Goal: Information Seeking & Learning: Learn about a topic

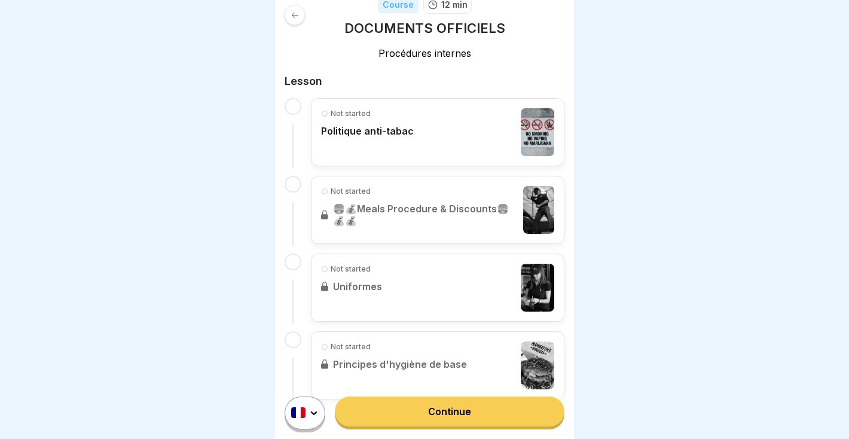
scroll to position [212, 0]
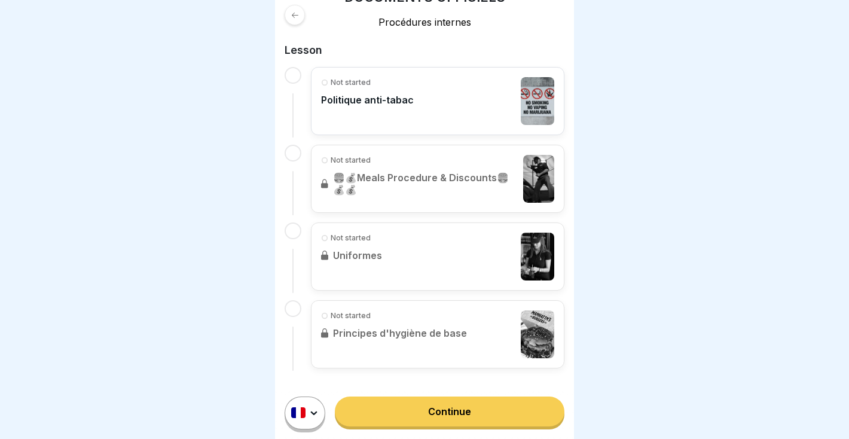
click at [398, 94] on p "Politique anti-tabac" at bounding box center [367, 100] width 93 height 12
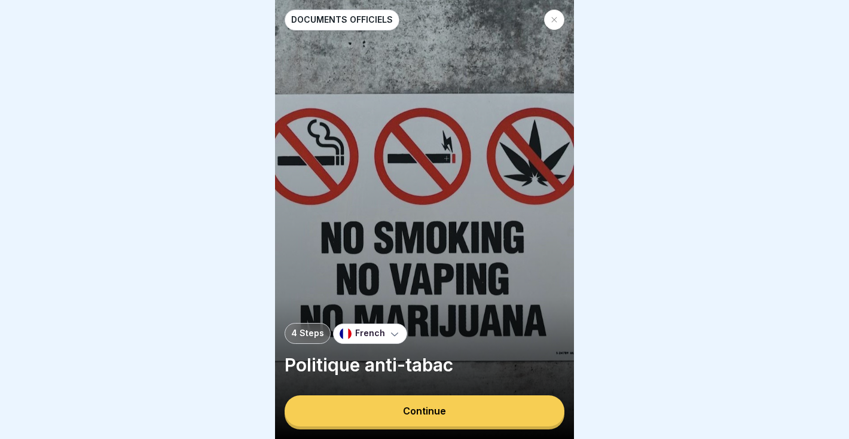
click at [412, 416] on div "Continue" at bounding box center [424, 410] width 43 height 11
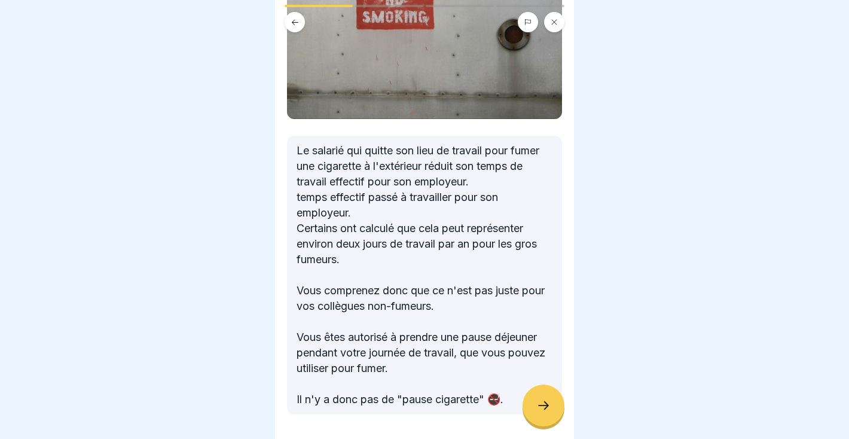
scroll to position [182, 0]
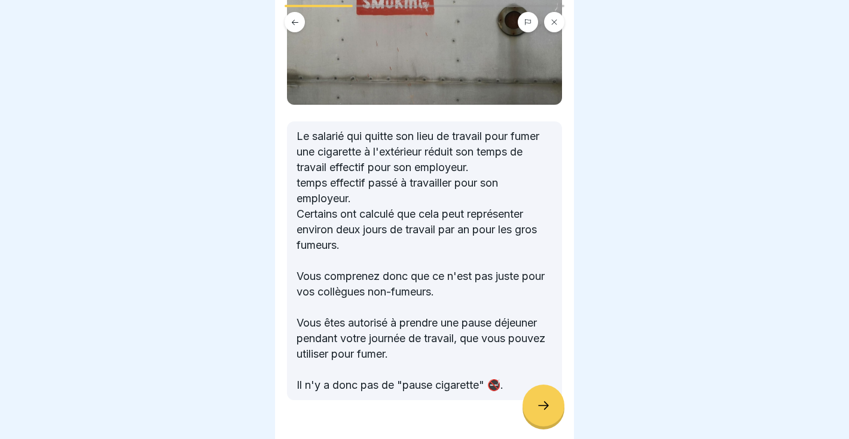
click at [540, 401] on icon at bounding box center [543, 405] width 14 height 14
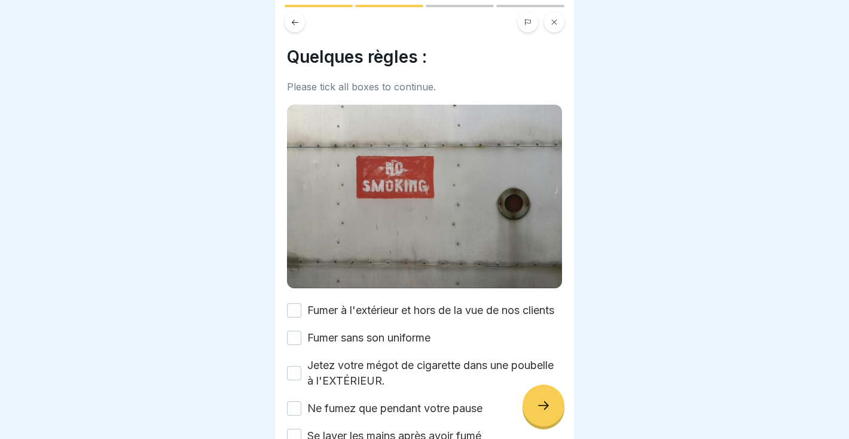
click at [540, 401] on icon at bounding box center [543, 405] width 14 height 14
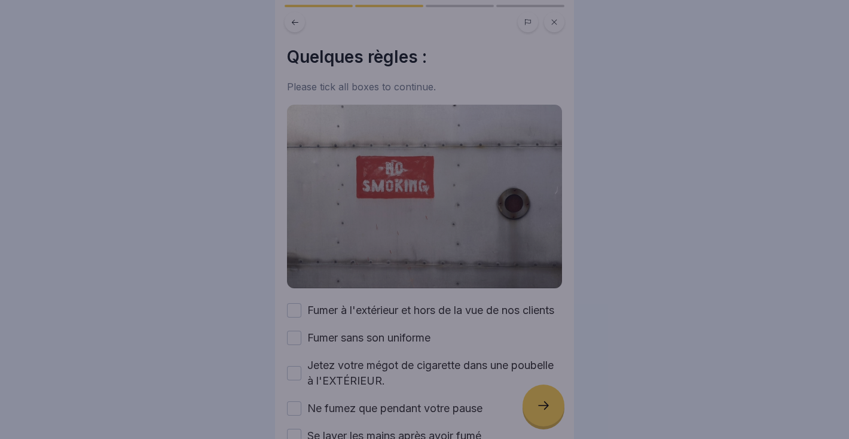
click at [540, 401] on div at bounding box center [424, 219] width 849 height 439
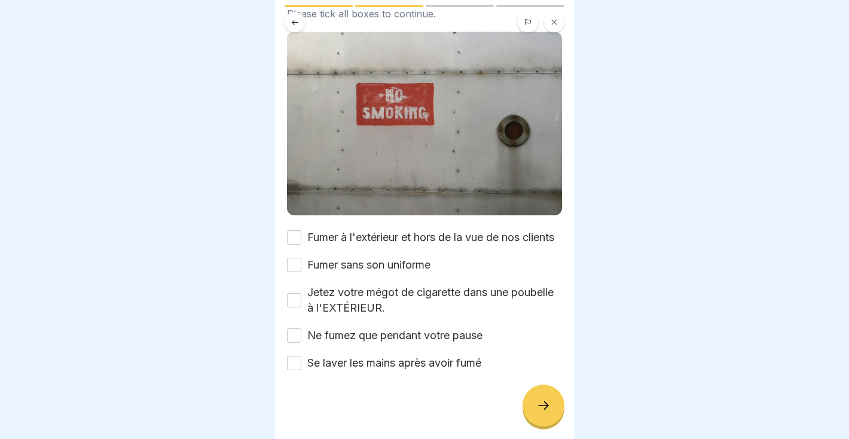
scroll to position [91, 0]
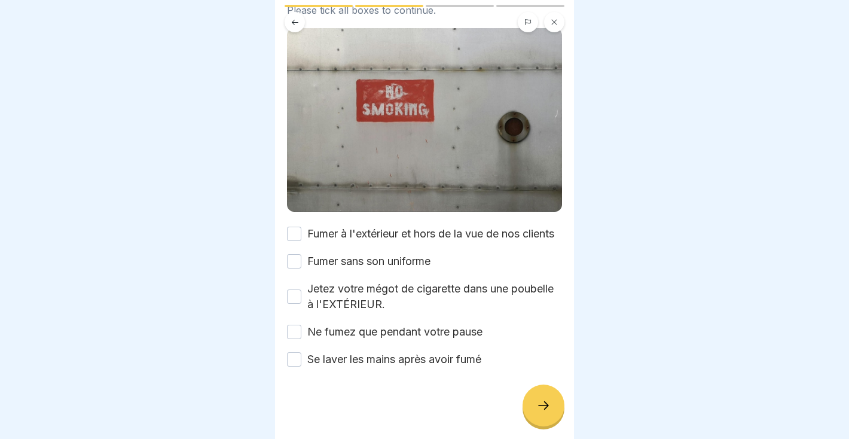
click at [295, 227] on button "Fumer à l'extérieur et hors de la vue de nos clients" at bounding box center [294, 234] width 14 height 14
click at [295, 256] on button "Fumer sans son uniforme" at bounding box center [294, 261] width 14 height 14
click at [292, 329] on button "Ne fumez que pendant votre pause" at bounding box center [294, 332] width 14 height 14
click at [296, 359] on button "Se laver les mains après avoir fumé" at bounding box center [294, 359] width 14 height 14
click at [299, 298] on button "Jetez votre mégot de cigarette dans une poubelle à l'EXTÉRIEUR." at bounding box center [294, 296] width 14 height 14
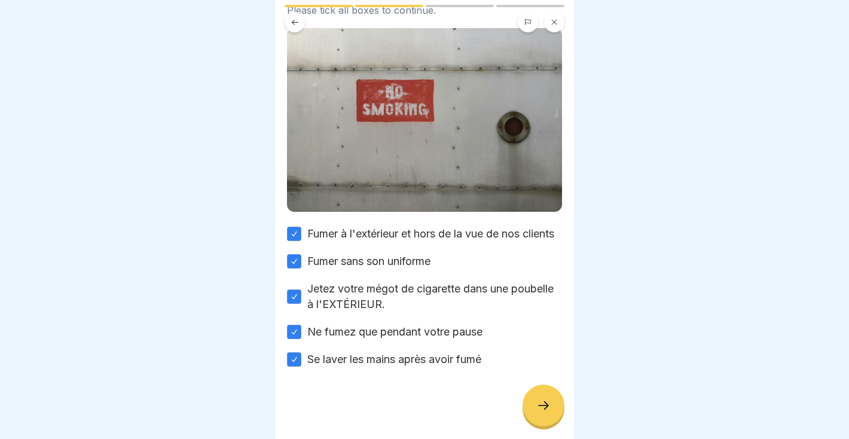
click at [566, 402] on div "Quelques règles : Please tick all boxes to continue. Fumer à l'extérieur et hor…" at bounding box center [424, 219] width 299 height 439
click at [540, 400] on icon at bounding box center [543, 405] width 14 height 14
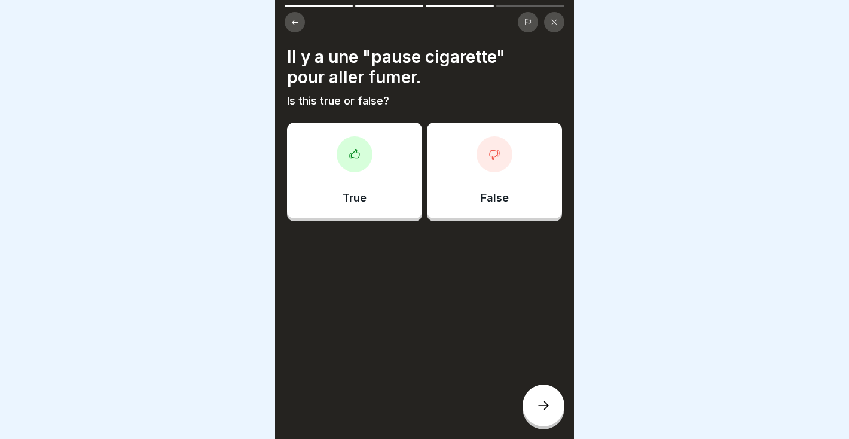
click at [355, 167] on div at bounding box center [355, 154] width 36 height 36
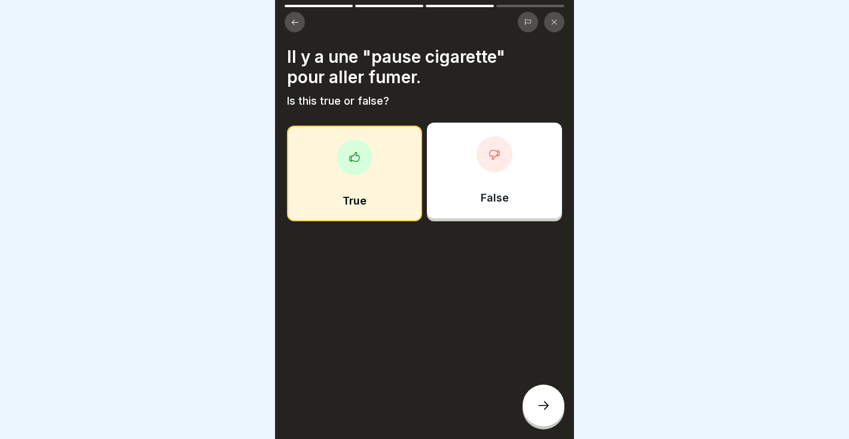
click at [540, 408] on icon at bounding box center [543, 405] width 14 height 14
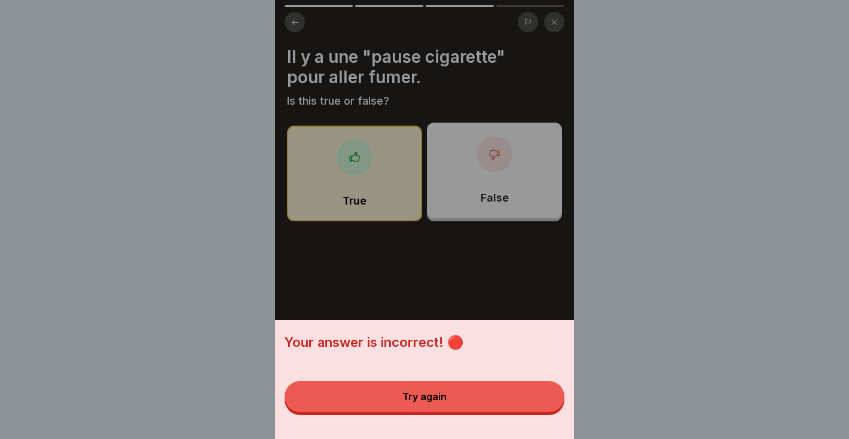
click at [536, 408] on button "Try again" at bounding box center [425, 396] width 280 height 31
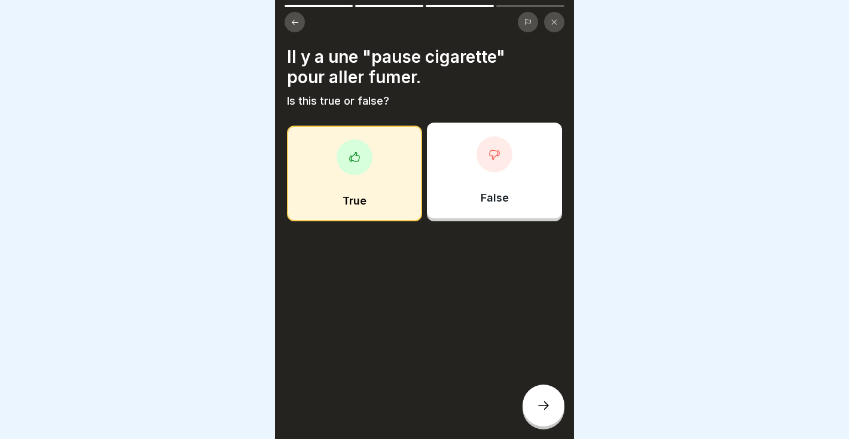
click at [466, 163] on div "False" at bounding box center [494, 171] width 135 height 96
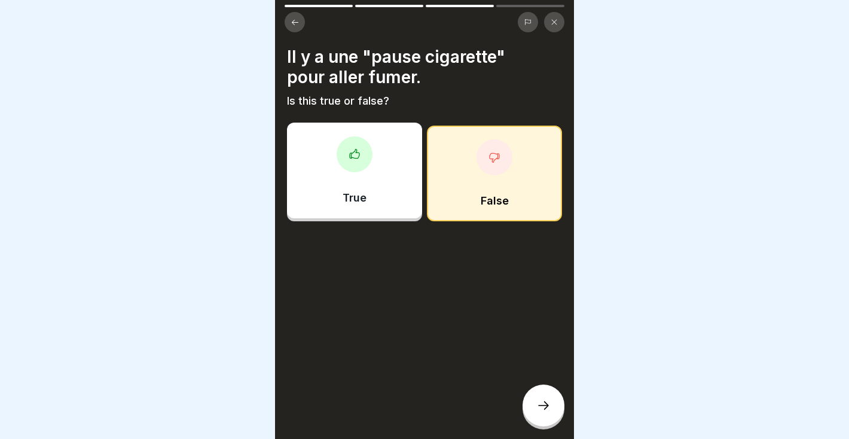
click at [552, 430] on div "Il y a une "pause cigarette" pour aller fumer. Is this true or false? True False" at bounding box center [424, 219] width 299 height 439
click at [552, 423] on div at bounding box center [543, 405] width 42 height 42
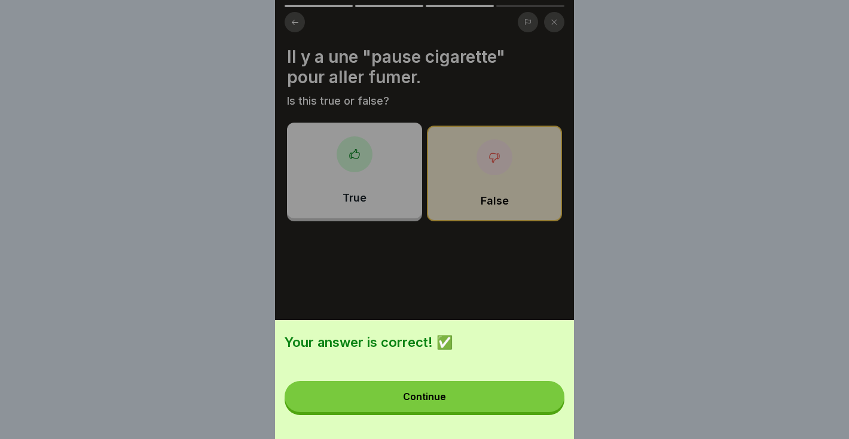
click at [484, 395] on button "Continue" at bounding box center [425, 396] width 280 height 31
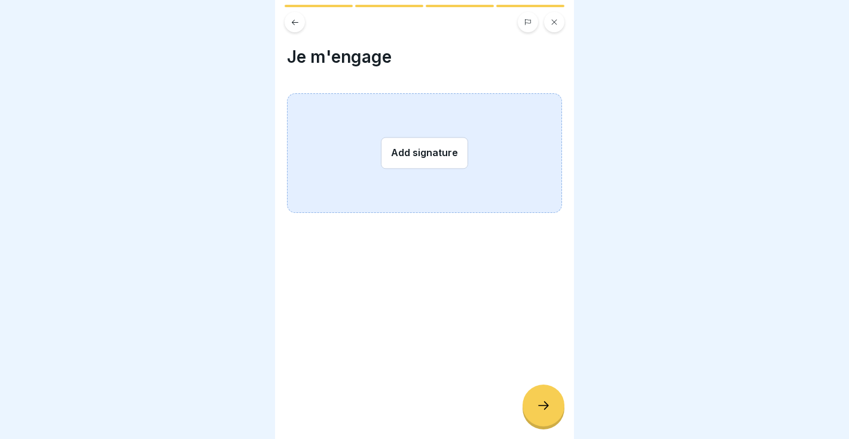
click at [435, 143] on button "Add signature" at bounding box center [424, 153] width 87 height 32
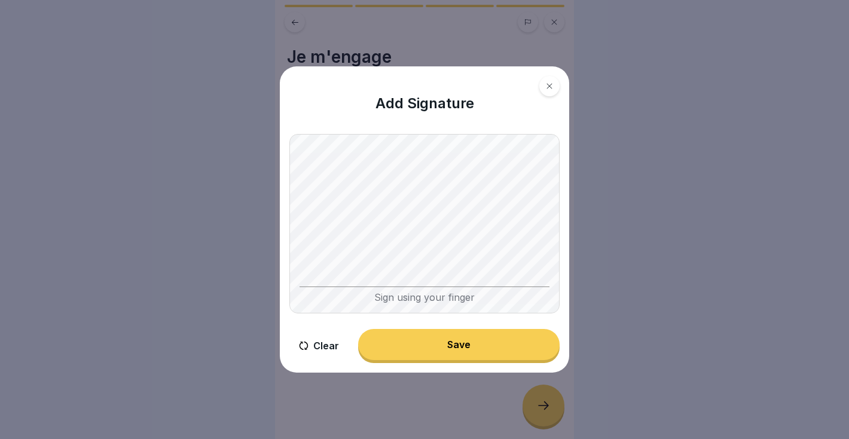
click at [313, 347] on button "Clear" at bounding box center [318, 346] width 59 height 34
click at [305, 346] on icon at bounding box center [304, 345] width 10 height 8
click at [573, 189] on div "Add Signature Sign using your finger Clear Save" at bounding box center [424, 220] width 299 height 316
click at [443, 352] on button "Save" at bounding box center [458, 344] width 201 height 31
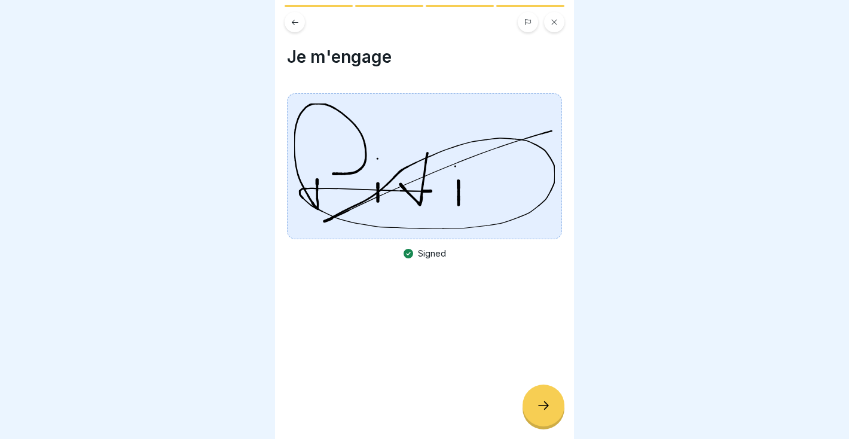
click at [554, 402] on div at bounding box center [543, 405] width 42 height 42
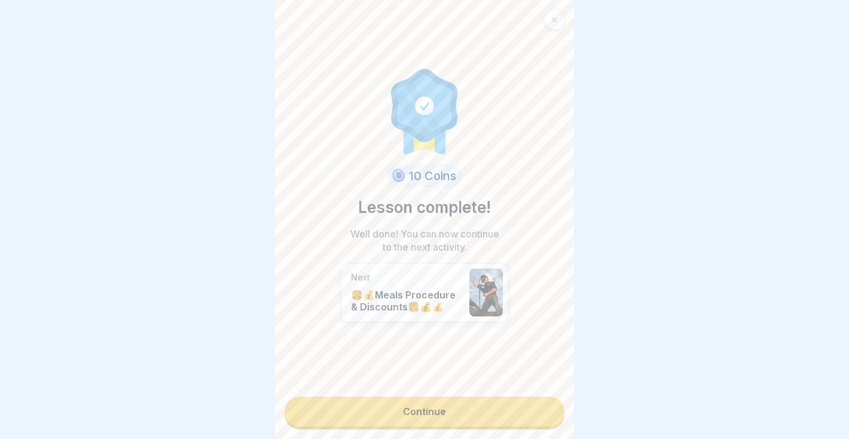
click at [537, 406] on link "Continue" at bounding box center [425, 411] width 280 height 30
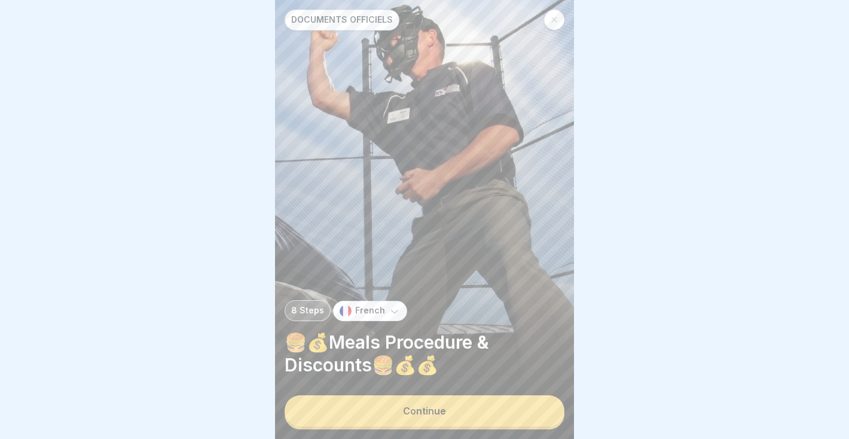
click at [517, 420] on button "Continue" at bounding box center [425, 410] width 280 height 31
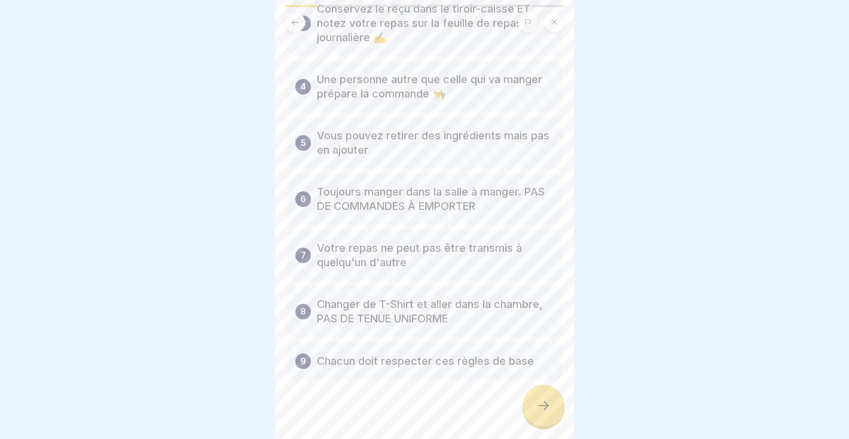
scroll to position [252, 0]
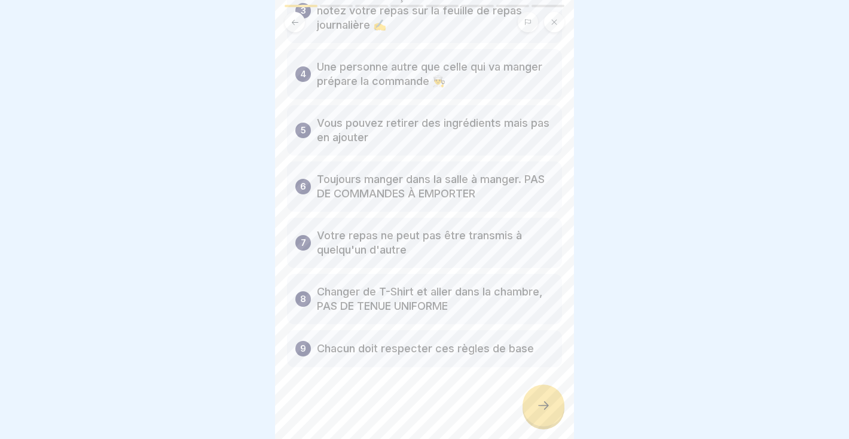
click at [554, 406] on div at bounding box center [543, 405] width 42 height 42
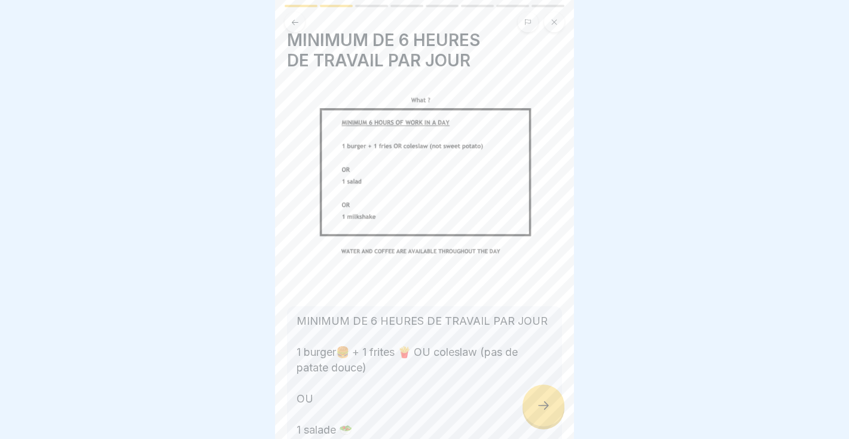
scroll to position [0, 0]
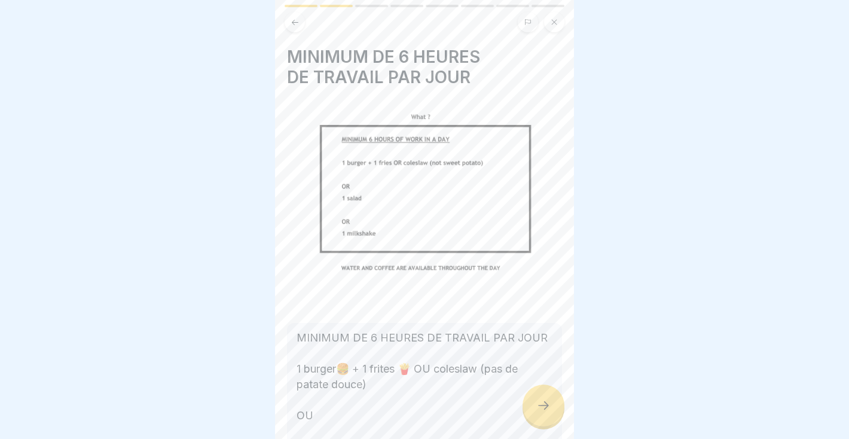
click at [540, 406] on icon at bounding box center [543, 405] width 14 height 14
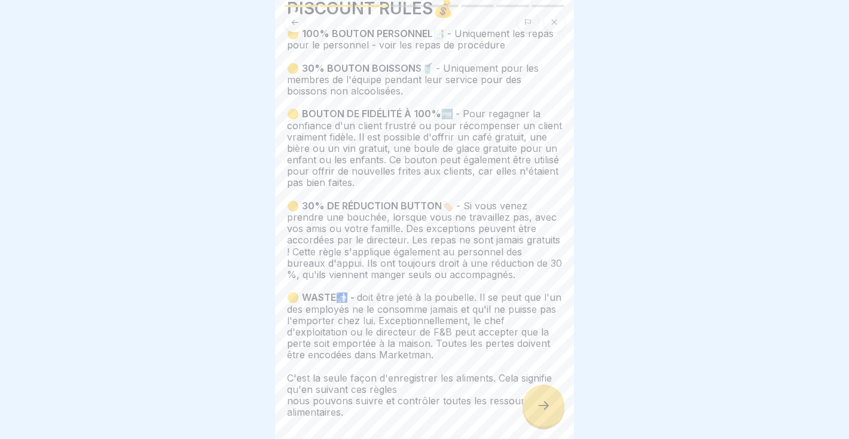
scroll to position [120, 0]
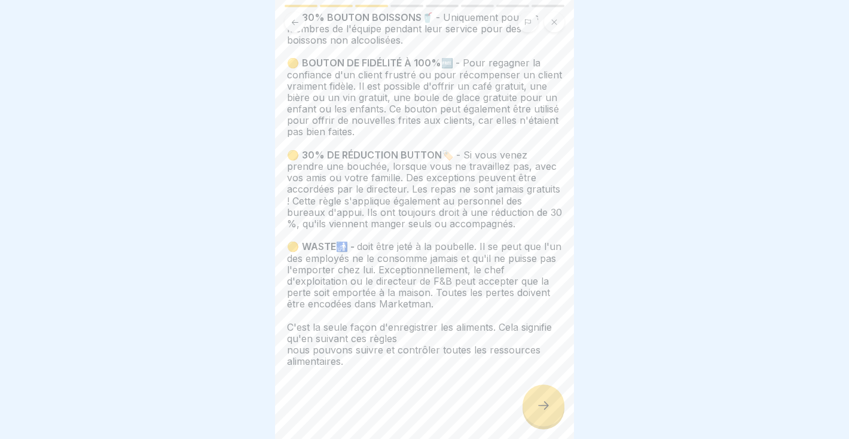
click at [539, 399] on div at bounding box center [543, 405] width 42 height 42
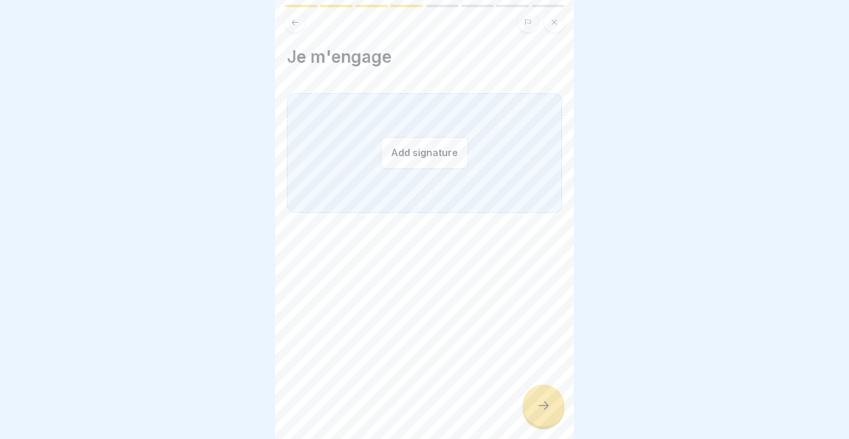
click at [415, 145] on button "Add signature" at bounding box center [424, 153] width 87 height 32
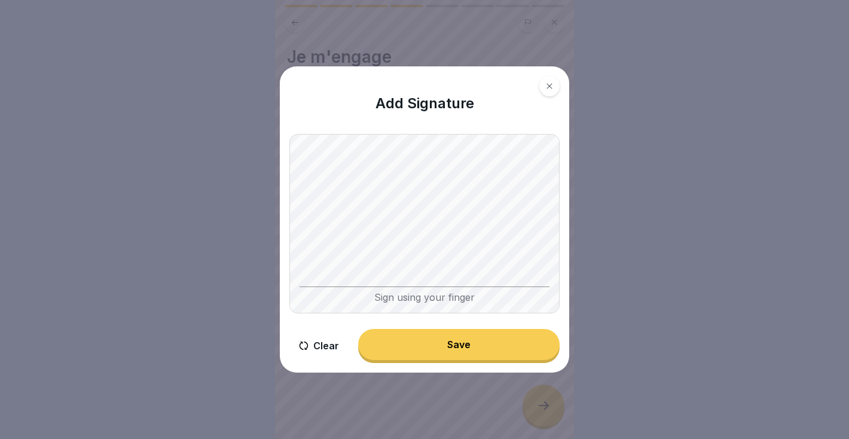
click at [484, 287] on div "Sign using your finger" at bounding box center [424, 223] width 270 height 179
click at [479, 359] on button "Save" at bounding box center [458, 344] width 201 height 31
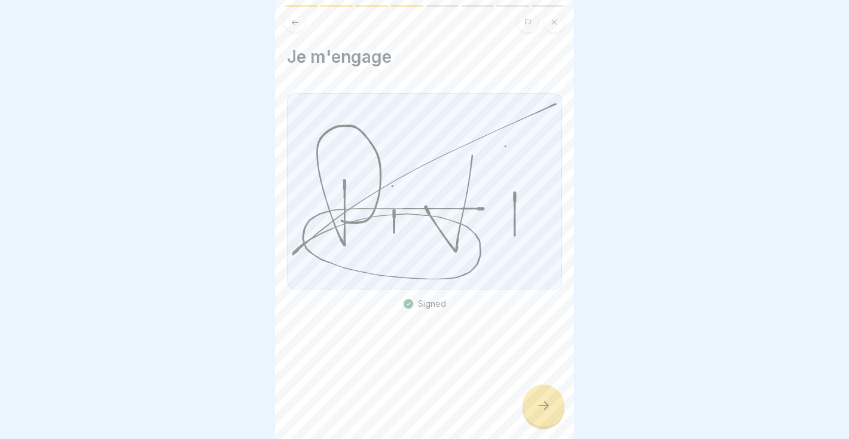
click at [531, 406] on div at bounding box center [543, 405] width 42 height 42
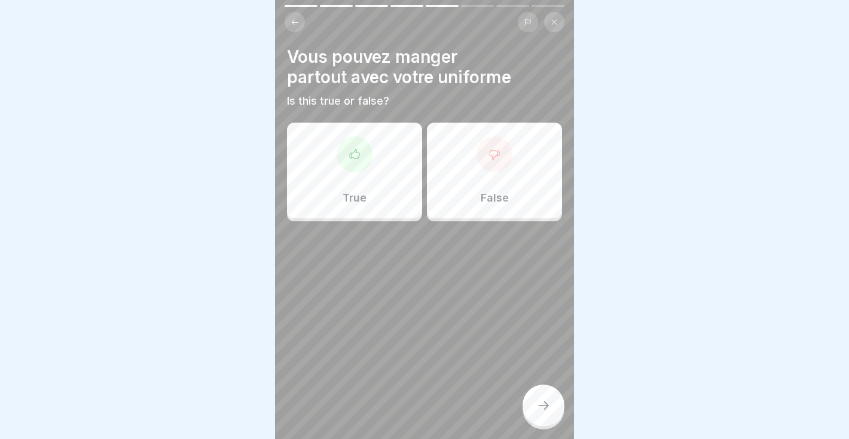
click at [509, 170] on div "False" at bounding box center [494, 171] width 135 height 96
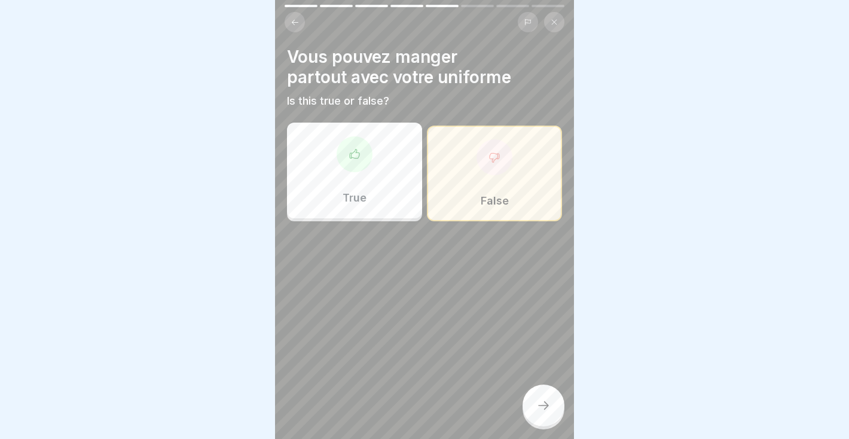
click at [545, 404] on icon at bounding box center [543, 405] width 14 height 14
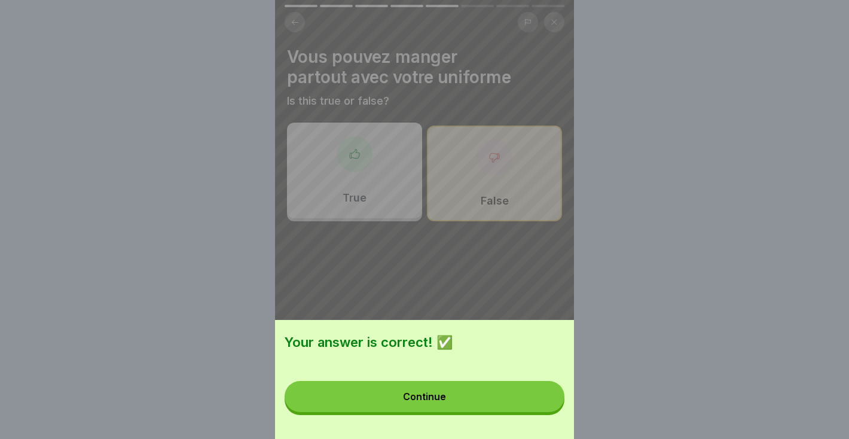
click at [437, 384] on button "Continue" at bounding box center [425, 396] width 280 height 31
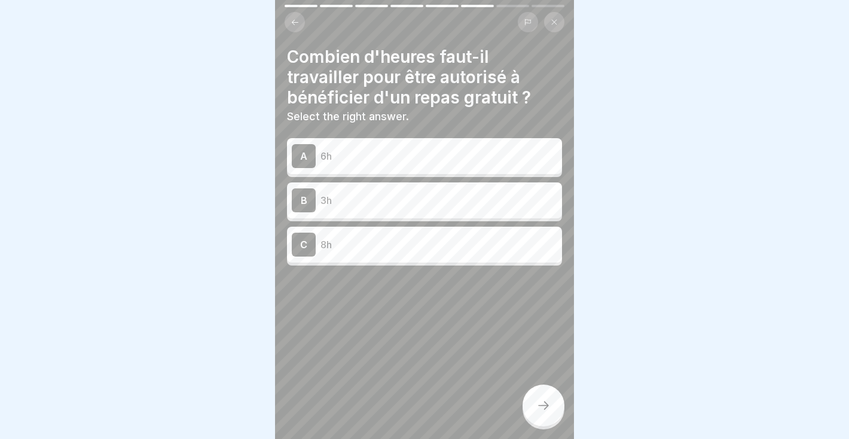
click at [401, 151] on p "6h" at bounding box center [438, 156] width 237 height 14
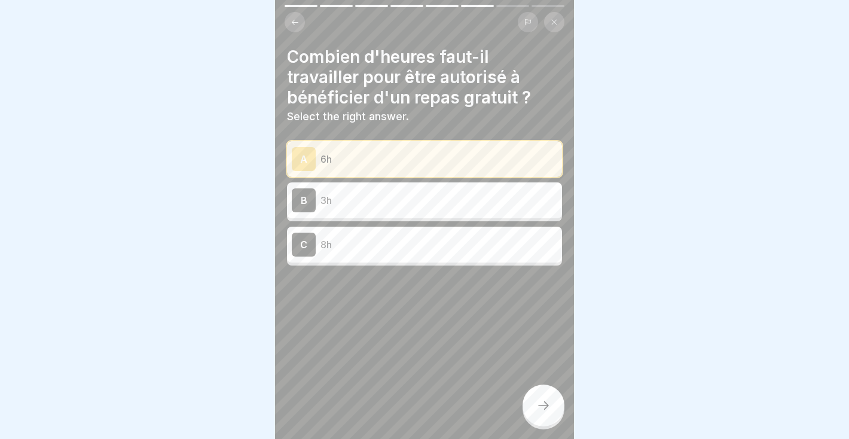
click at [553, 402] on div at bounding box center [543, 405] width 42 height 42
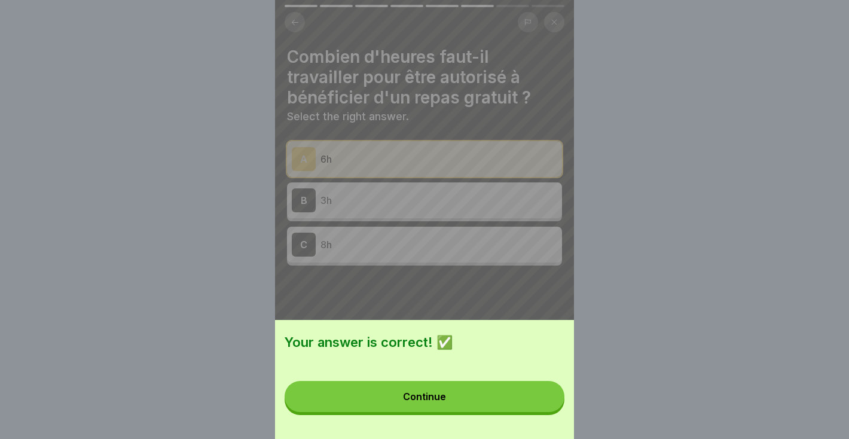
click at [544, 402] on button "Continue" at bounding box center [425, 396] width 280 height 31
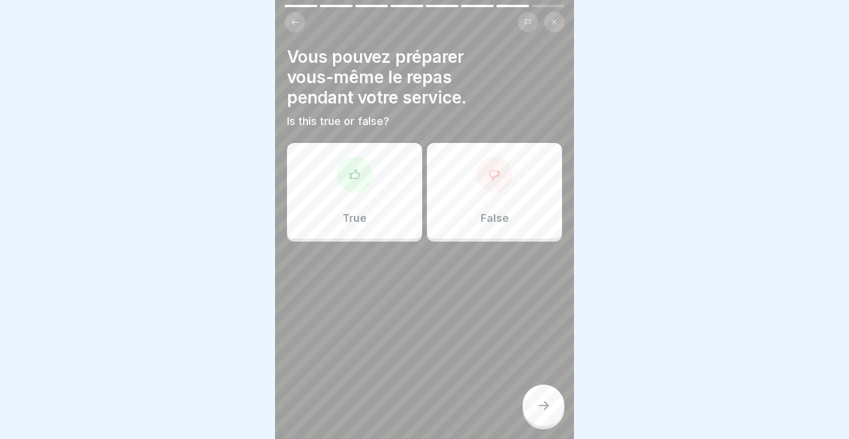
click at [482, 172] on div at bounding box center [494, 175] width 36 height 36
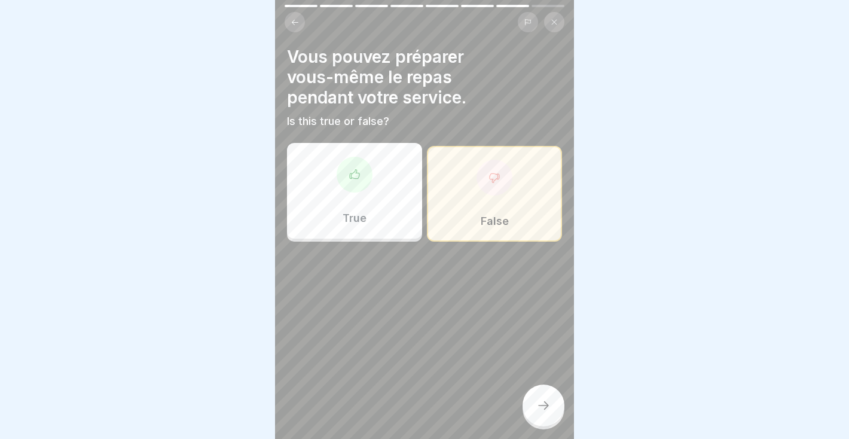
click at [570, 399] on div "Vous pouvez préparer vous-même le repas pendant votre service. Is this true or …" at bounding box center [424, 219] width 299 height 439
click at [546, 404] on icon at bounding box center [543, 405] width 14 height 14
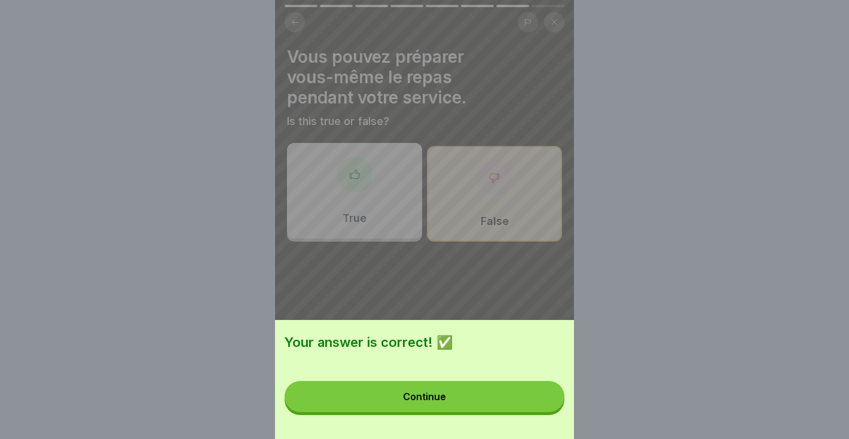
click at [485, 386] on button "Continue" at bounding box center [425, 396] width 280 height 31
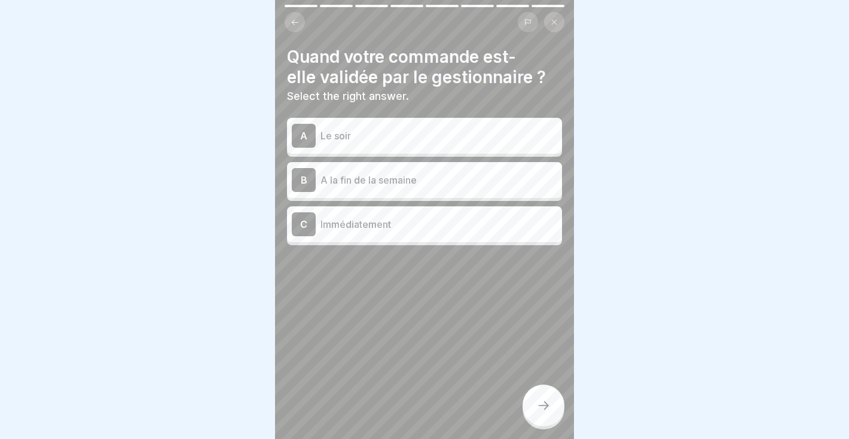
click at [400, 207] on div "C Immédiatement" at bounding box center [424, 224] width 275 height 36
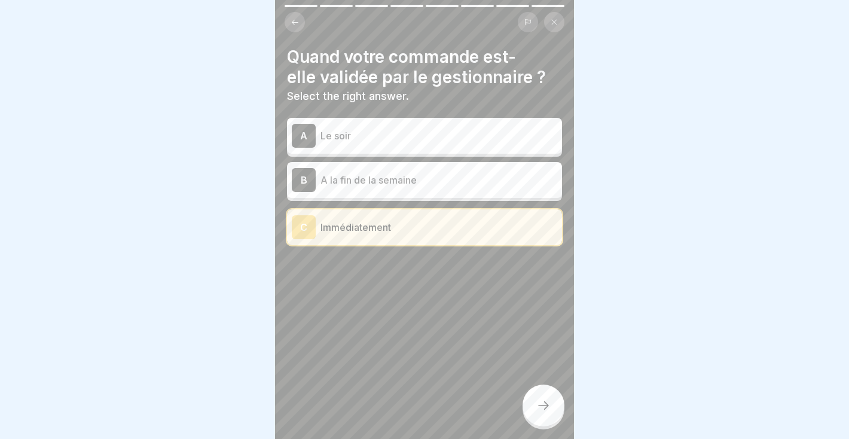
click at [540, 401] on icon at bounding box center [543, 405] width 14 height 14
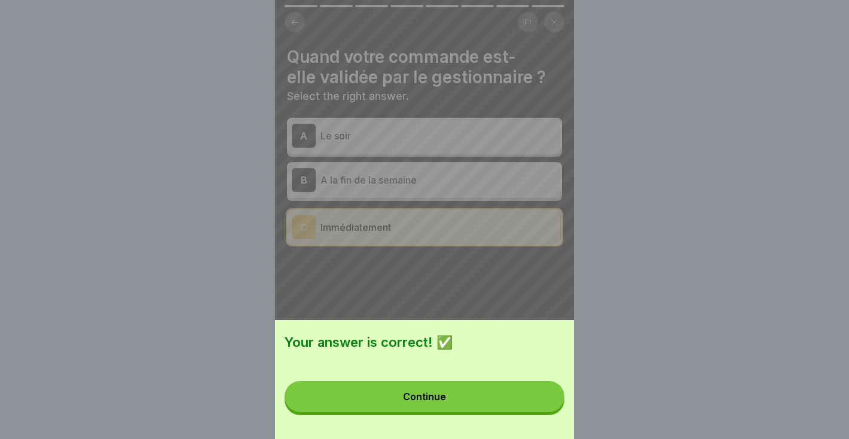
click at [497, 401] on button "Continue" at bounding box center [425, 396] width 280 height 31
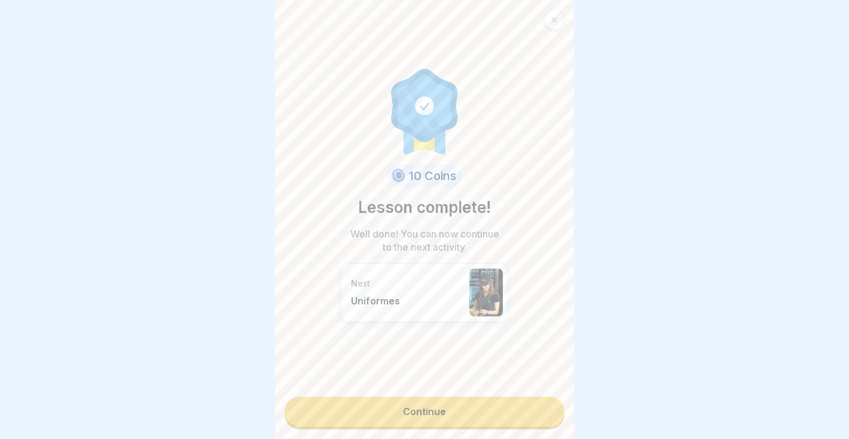
click at [492, 432] on div "10 Coins Lesson complete! Well done! You can now continue to the next activity.…" at bounding box center [424, 219] width 299 height 439
click at [490, 418] on link "Continue" at bounding box center [425, 411] width 280 height 30
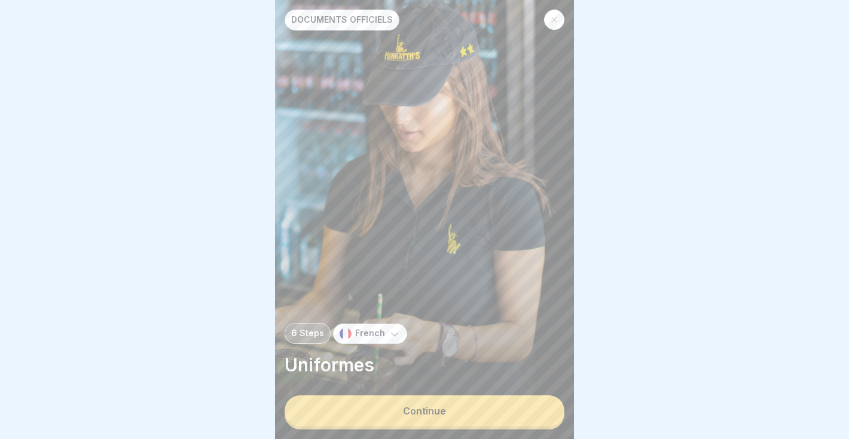
click at [490, 418] on button "Continue" at bounding box center [425, 410] width 280 height 31
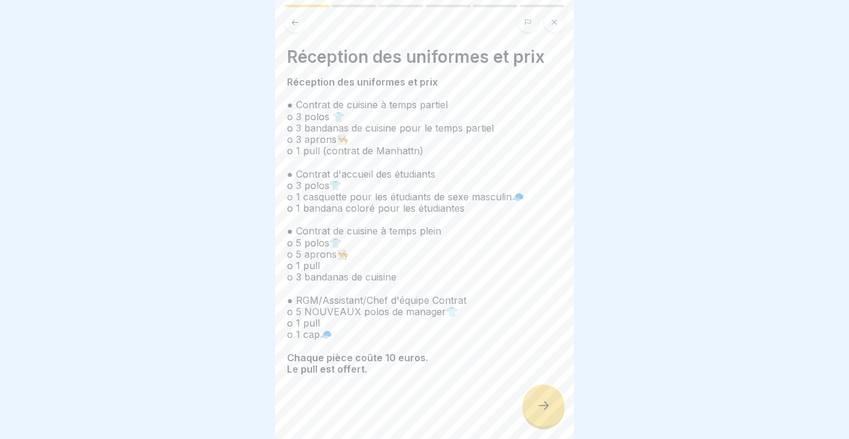
scroll to position [8, 0]
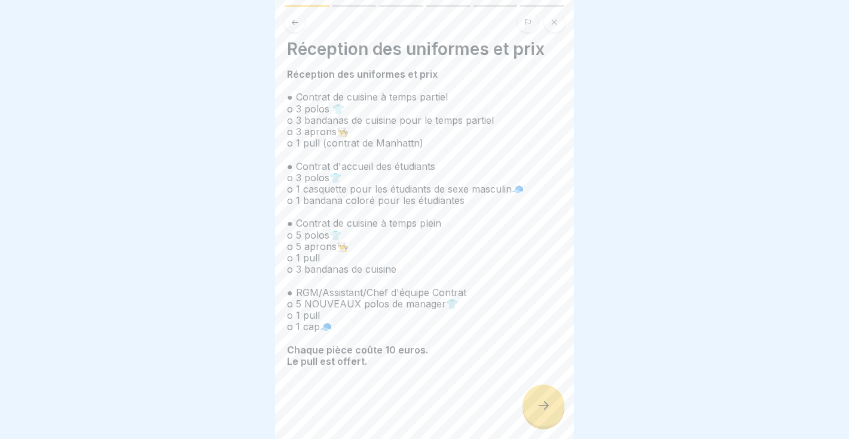
click at [537, 411] on icon at bounding box center [543, 405] width 14 height 14
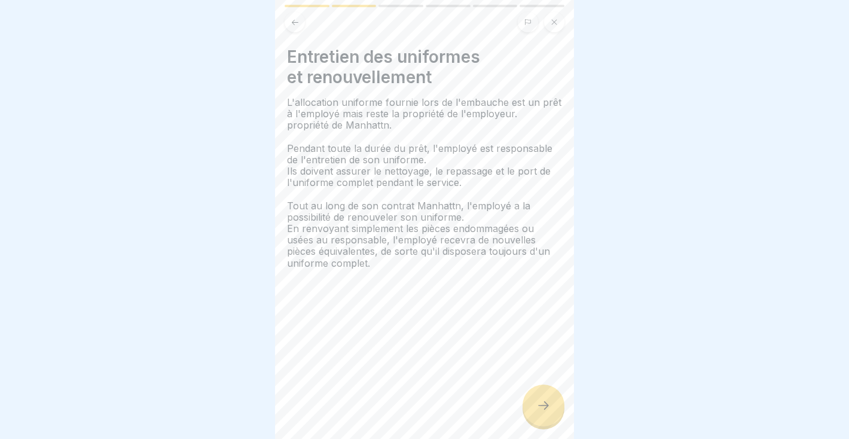
click at [537, 411] on icon at bounding box center [543, 405] width 14 height 14
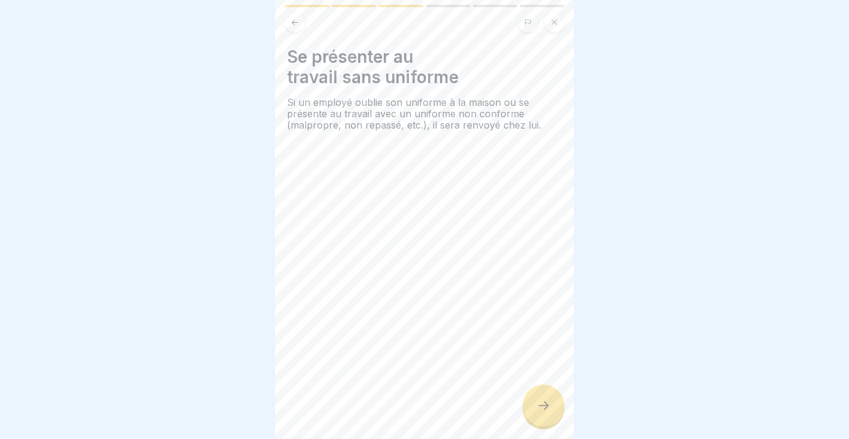
click at [537, 411] on icon at bounding box center [543, 405] width 14 height 14
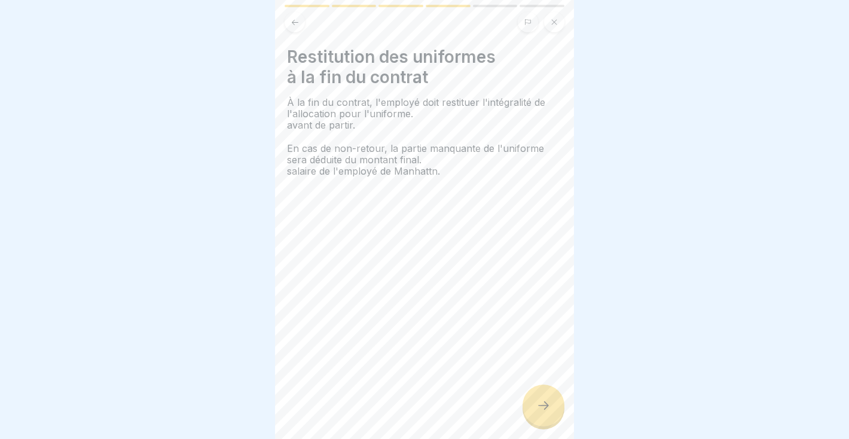
click at [537, 411] on icon at bounding box center [543, 405] width 14 height 14
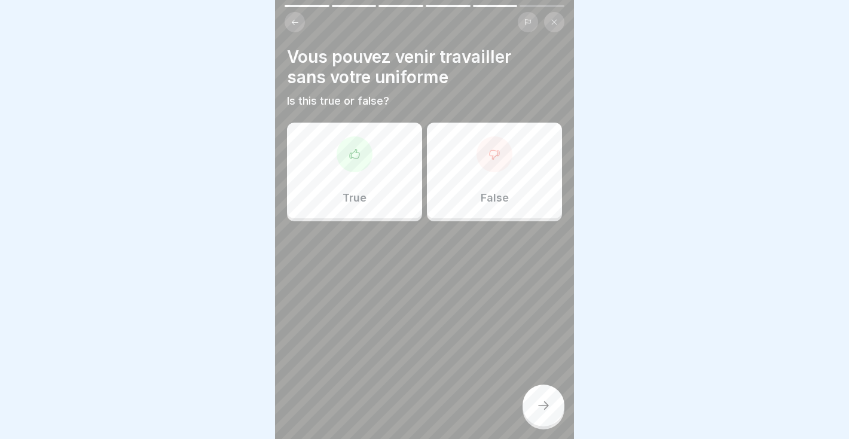
click at [473, 161] on div "False" at bounding box center [494, 171] width 135 height 96
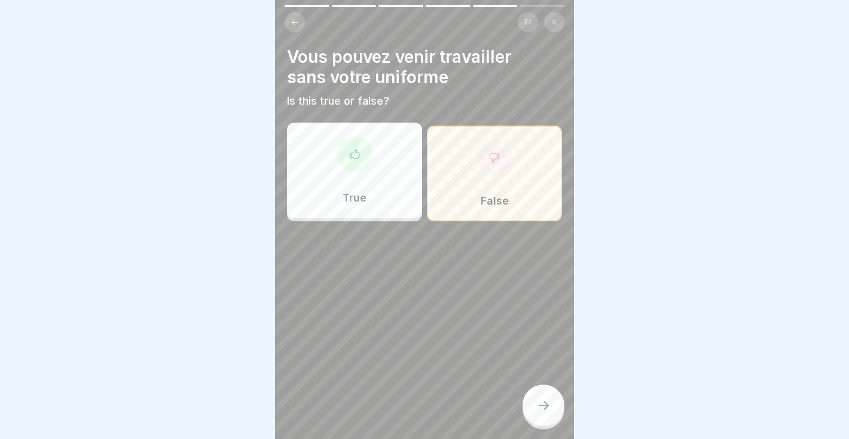
click at [546, 393] on div at bounding box center [543, 405] width 42 height 42
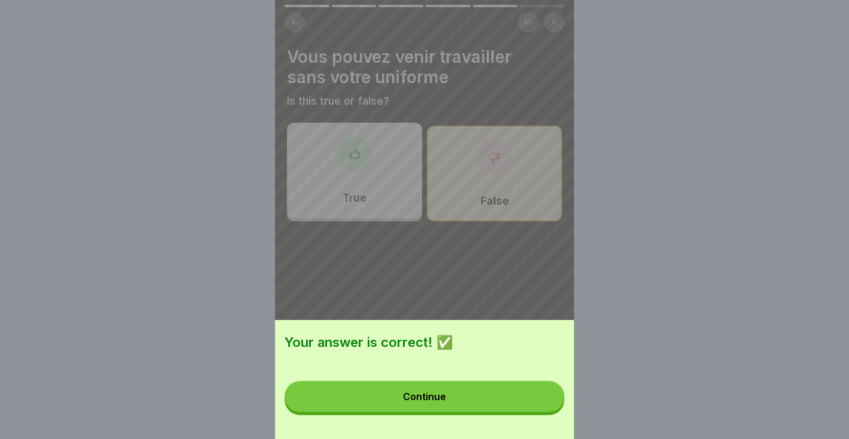
click at [512, 392] on button "Continue" at bounding box center [425, 396] width 280 height 31
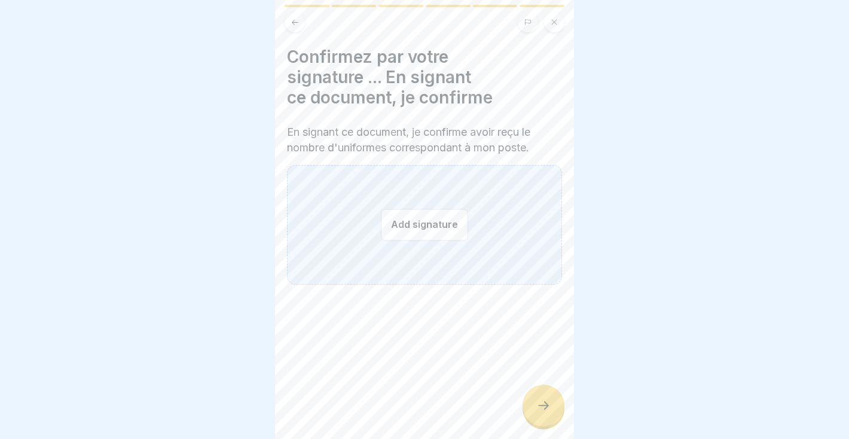
click at [435, 222] on button "Add signature" at bounding box center [424, 225] width 87 height 32
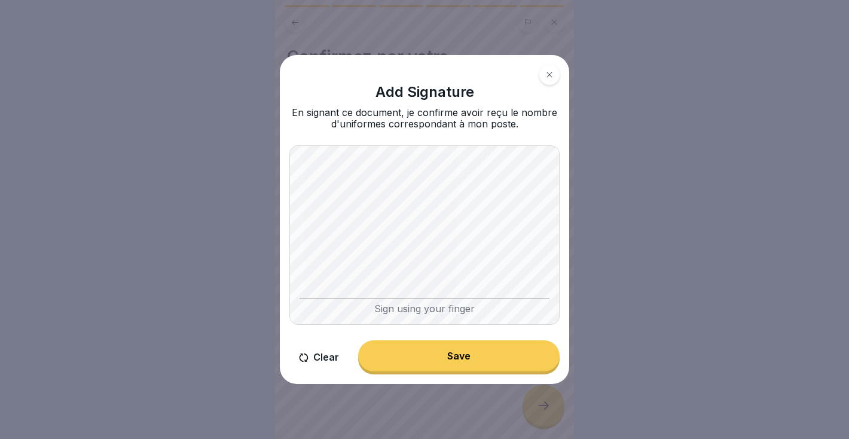
click at [448, 357] on div "Save" at bounding box center [458, 355] width 23 height 11
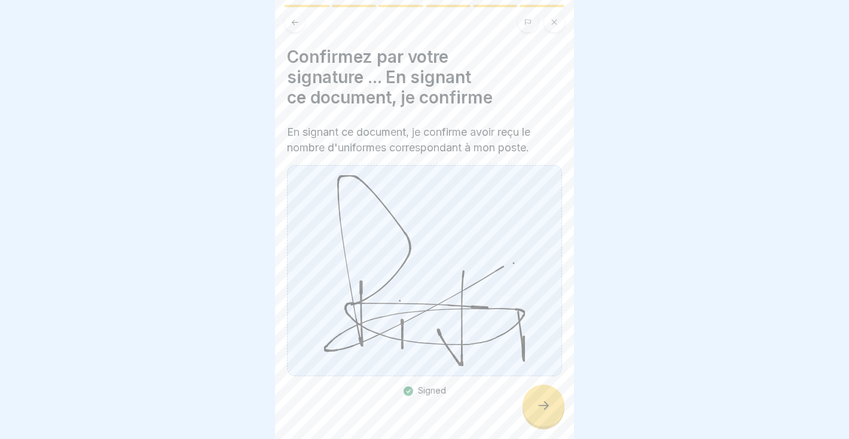
click at [543, 416] on div at bounding box center [543, 405] width 42 height 42
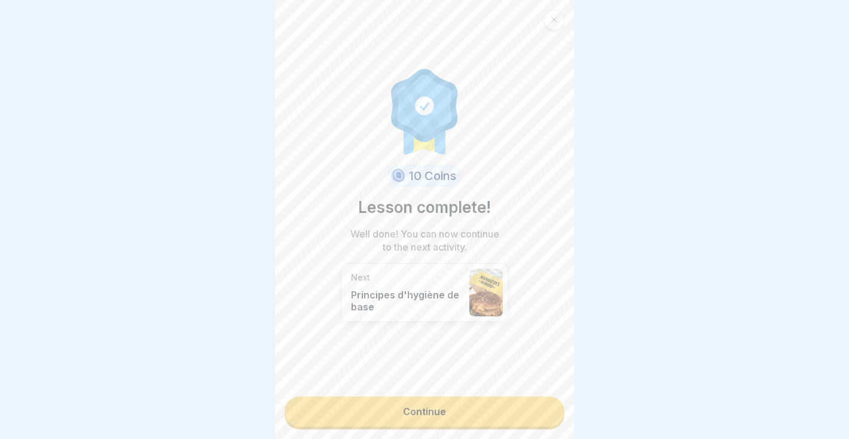
click at [451, 423] on link "Continue" at bounding box center [425, 411] width 280 height 30
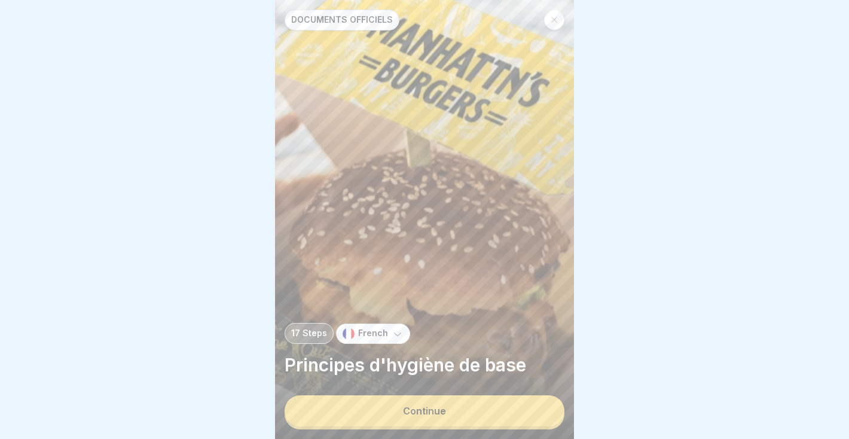
click at [432, 409] on div "Continue" at bounding box center [424, 410] width 43 height 11
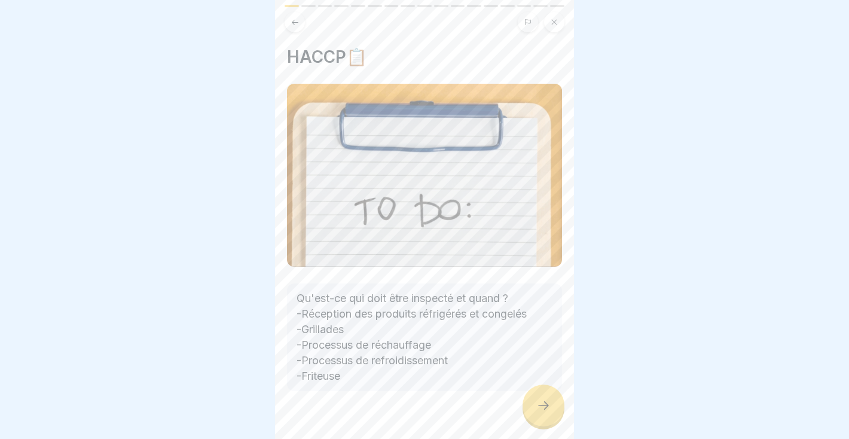
scroll to position [24, 0]
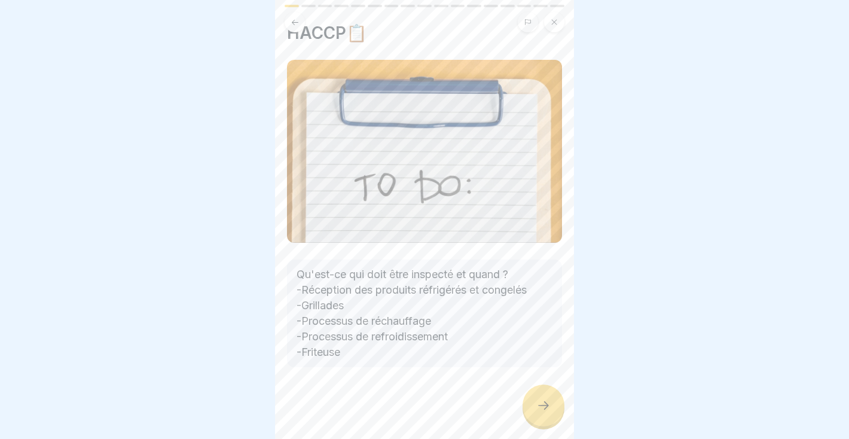
click at [534, 406] on div at bounding box center [543, 405] width 42 height 42
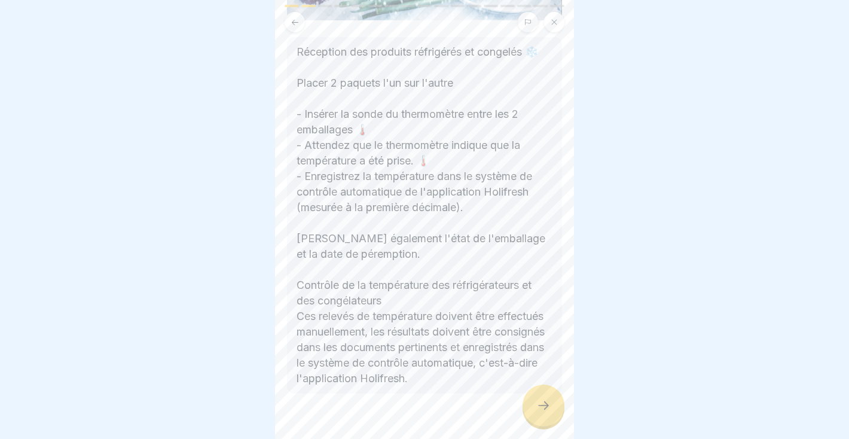
scroll to position [305, 0]
click at [549, 406] on icon at bounding box center [543, 405] width 14 height 14
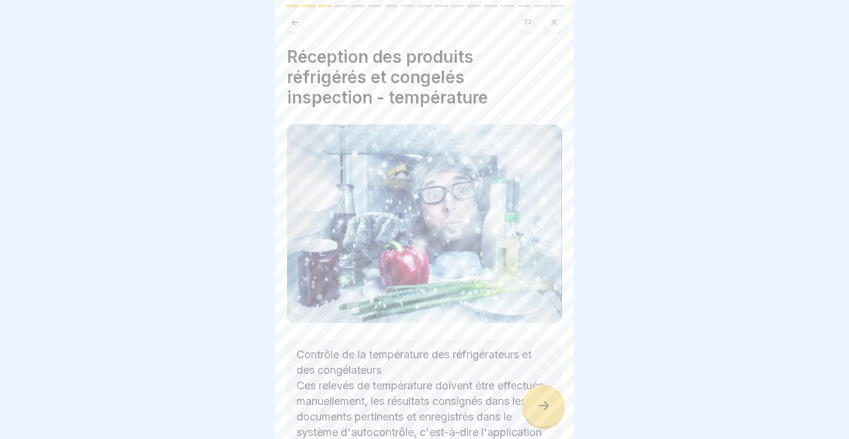
scroll to position [95, 0]
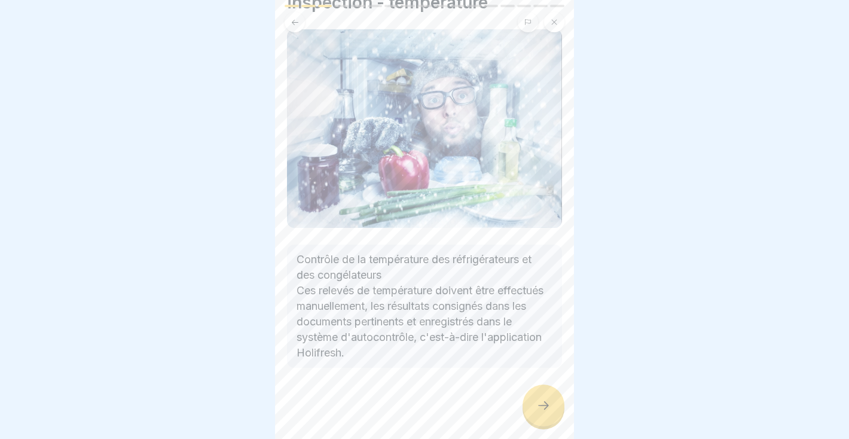
click at [543, 418] on div at bounding box center [543, 405] width 42 height 42
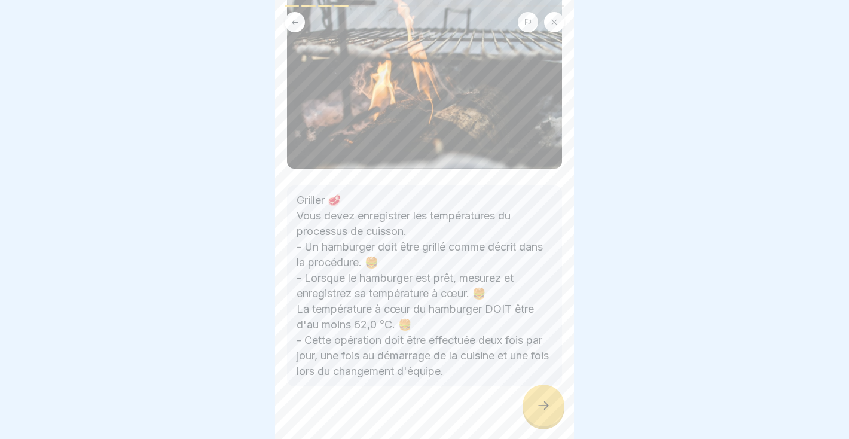
scroll to position [117, 0]
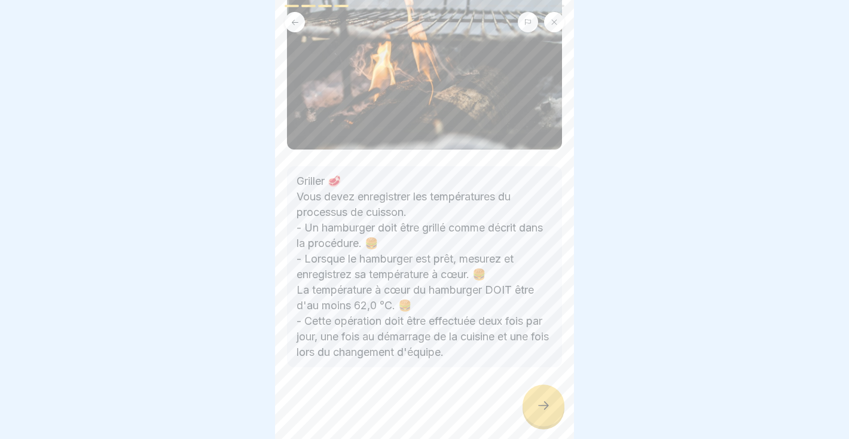
click at [547, 406] on icon at bounding box center [543, 405] width 11 height 8
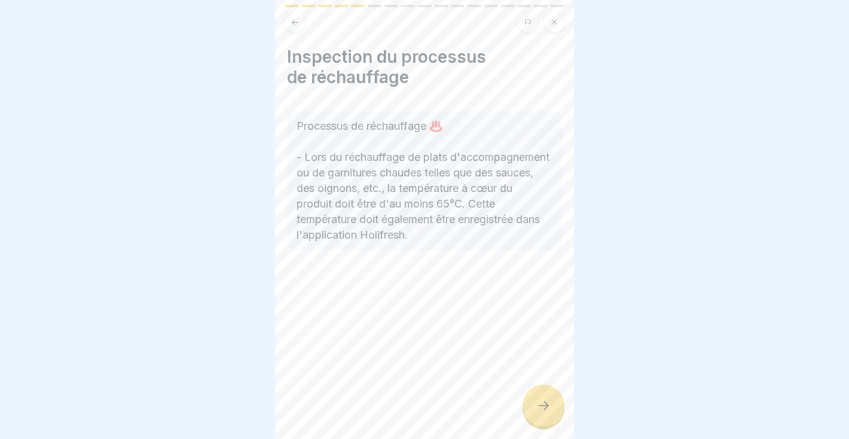
click at [547, 406] on icon at bounding box center [543, 405] width 11 height 8
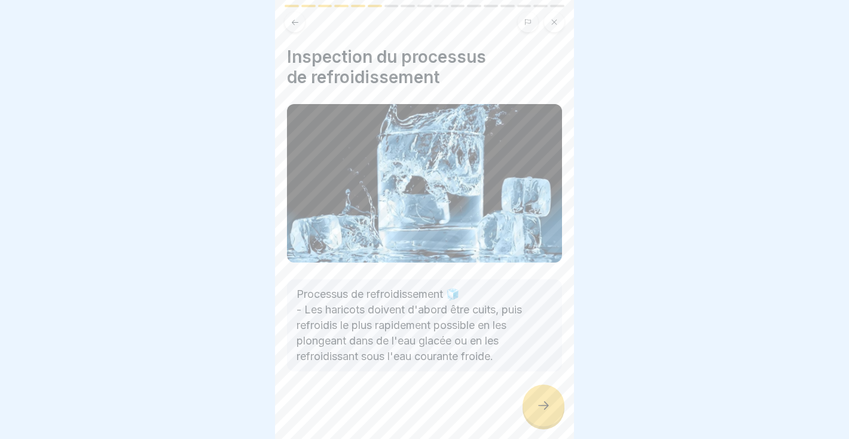
click at [547, 406] on icon at bounding box center [543, 405] width 11 height 8
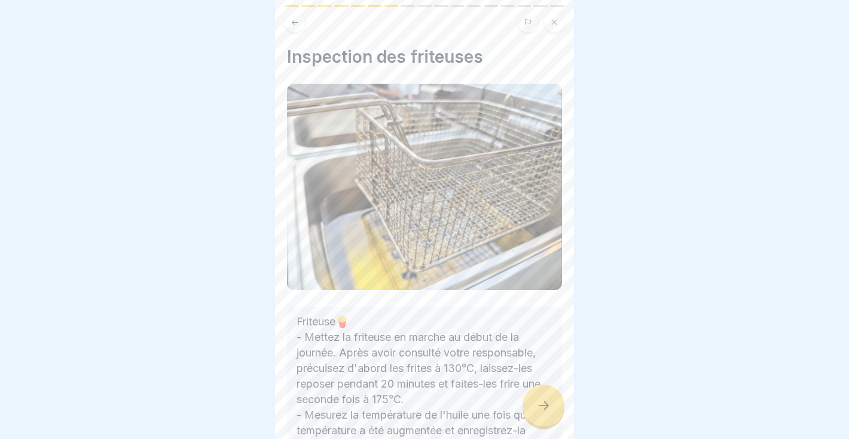
click at [547, 406] on icon at bounding box center [543, 405] width 11 height 8
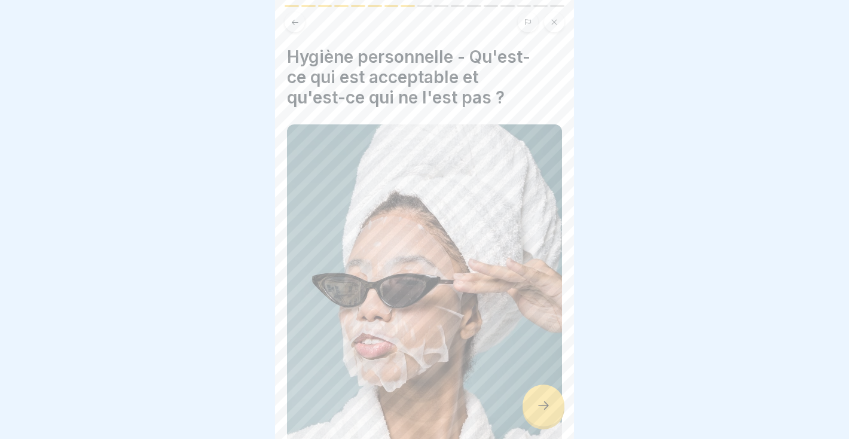
click at [547, 406] on icon at bounding box center [543, 405] width 11 height 8
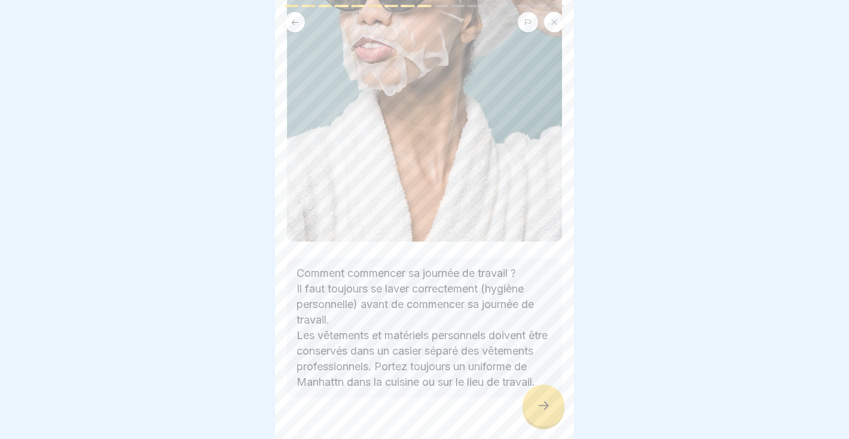
scroll to position [341, 0]
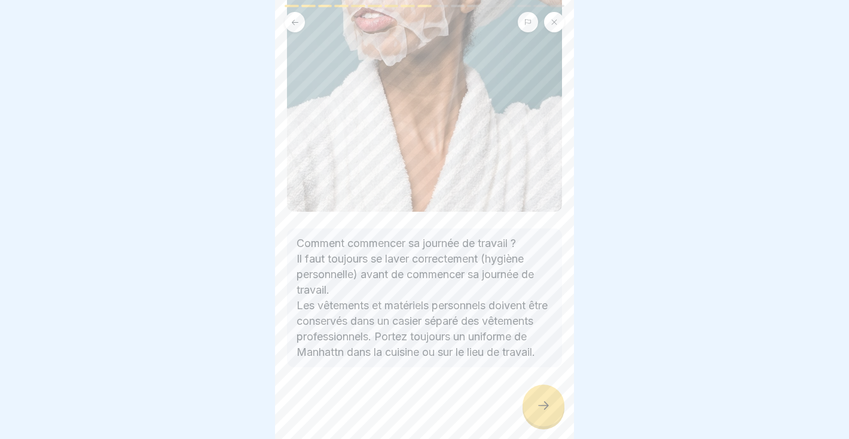
click at [299, 30] on button at bounding box center [295, 22] width 20 height 20
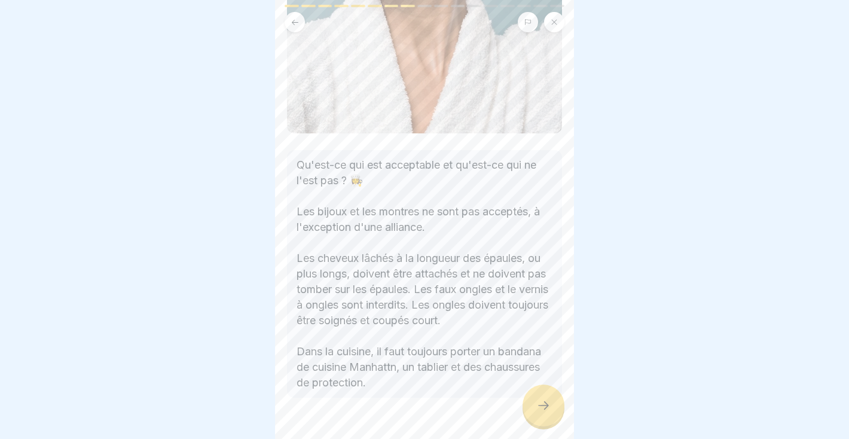
scroll to position [434, 0]
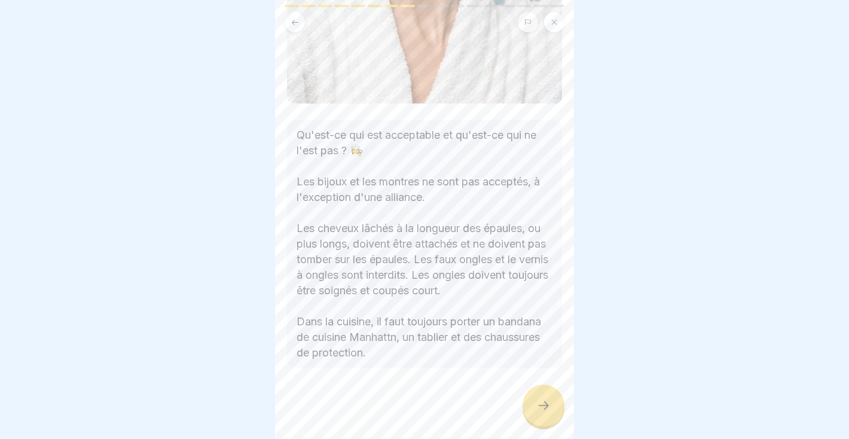
click at [543, 396] on div at bounding box center [543, 405] width 42 height 42
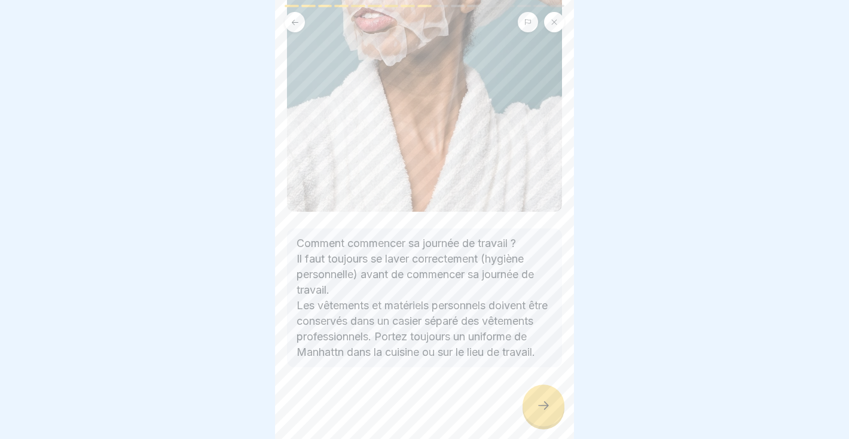
click at [546, 395] on div at bounding box center [543, 405] width 42 height 42
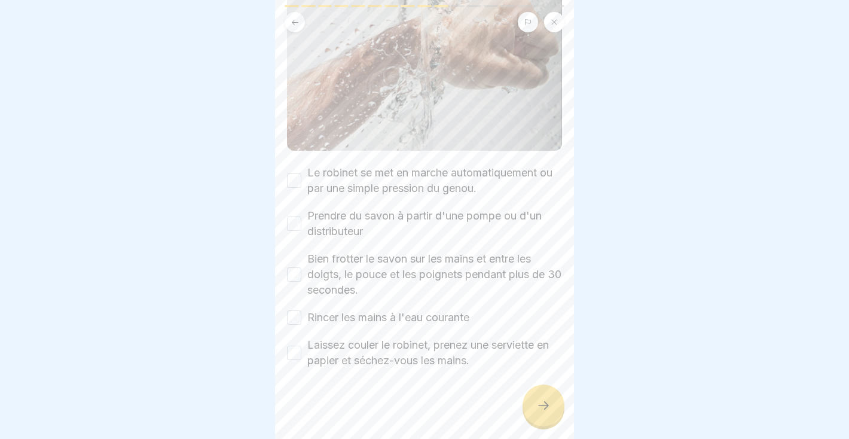
scroll to position [182, 0]
click at [300, 177] on button "Le robinet se met en marche automatiquement ou par une simple pression du genou." at bounding box center [294, 179] width 14 height 14
click at [297, 224] on button "Prendre du savon à partir d'une pompe ou d'un distributeur" at bounding box center [294, 222] width 14 height 14
click at [287, 285] on div "Bien frotter le savon sur les mains et entre les doigts, le pouce et les poigne…" at bounding box center [424, 273] width 275 height 47
click at [290, 277] on button "Bien frotter le savon sur les mains et entre les doigts, le pouce et les poigne…" at bounding box center [294, 273] width 14 height 14
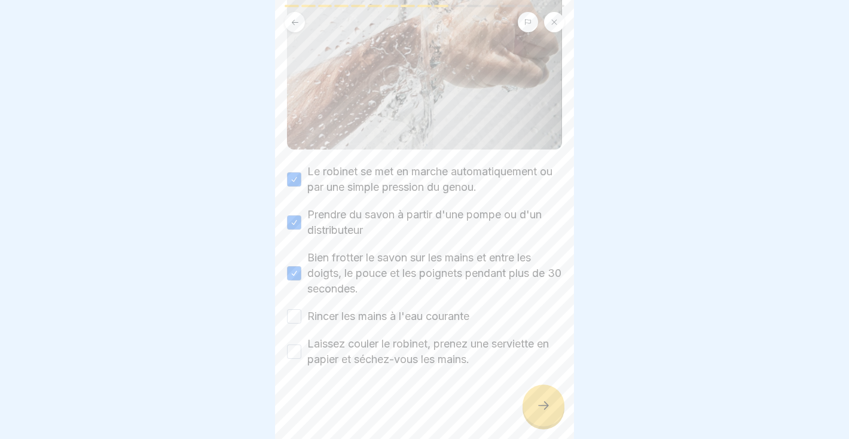
click at [294, 317] on button "Rincer les mains à l'eau courante" at bounding box center [294, 316] width 14 height 14
click at [299, 350] on button "Laissez couler le robinet, prenez une serviette en papier et séchez-vous les ma…" at bounding box center [294, 351] width 14 height 14
click at [531, 412] on div at bounding box center [543, 405] width 42 height 42
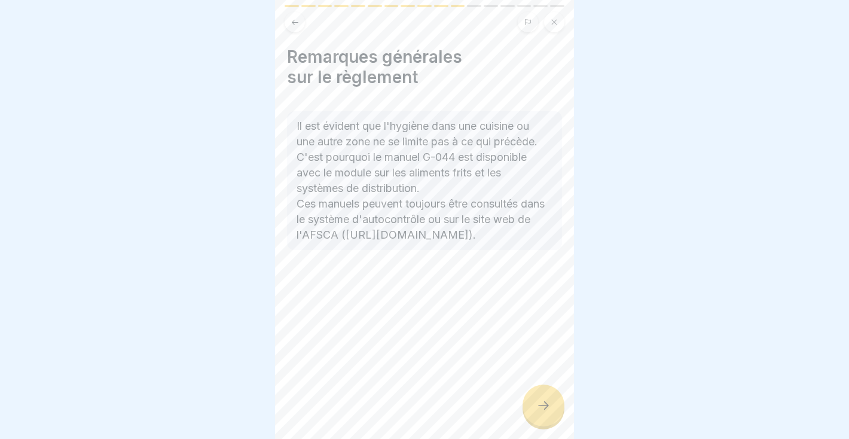
click at [531, 412] on div at bounding box center [543, 405] width 42 height 42
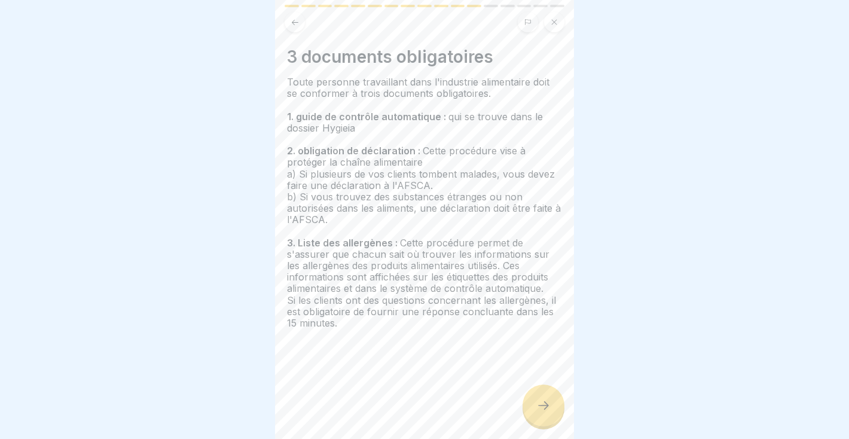
click at [539, 411] on icon at bounding box center [543, 405] width 14 height 14
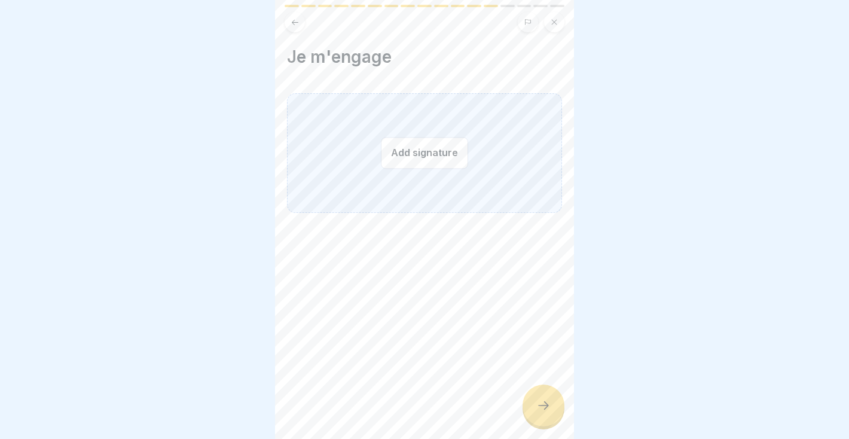
click at [406, 154] on button "Add signature" at bounding box center [424, 153] width 87 height 32
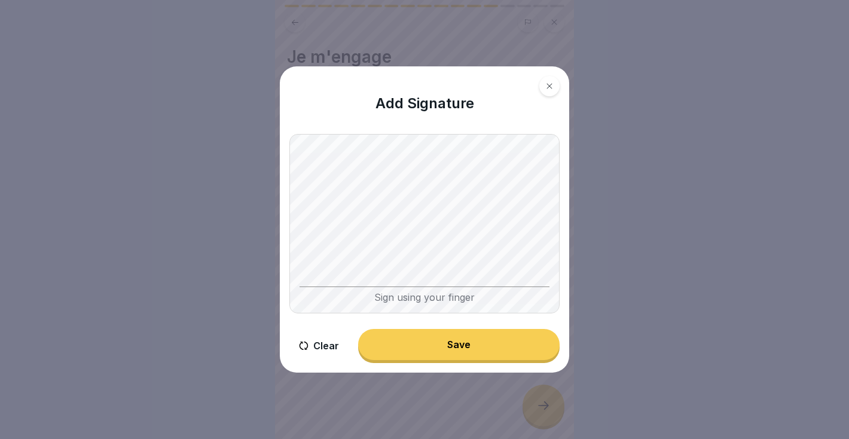
click at [479, 349] on button "Save" at bounding box center [458, 344] width 201 height 31
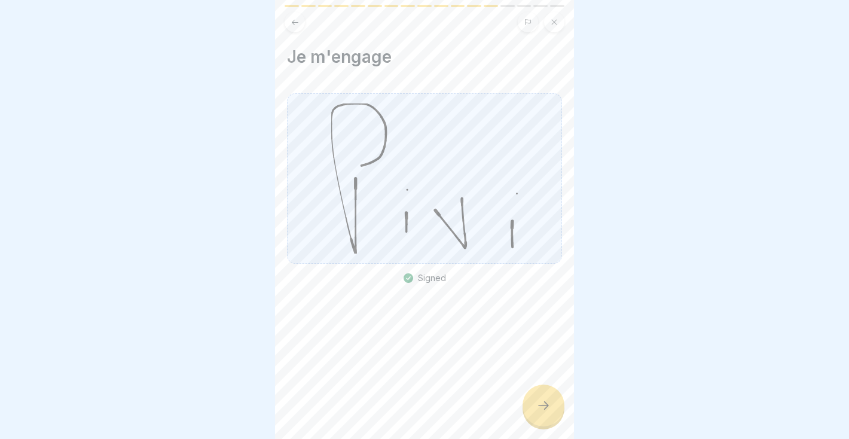
click at [551, 404] on div at bounding box center [543, 405] width 42 height 42
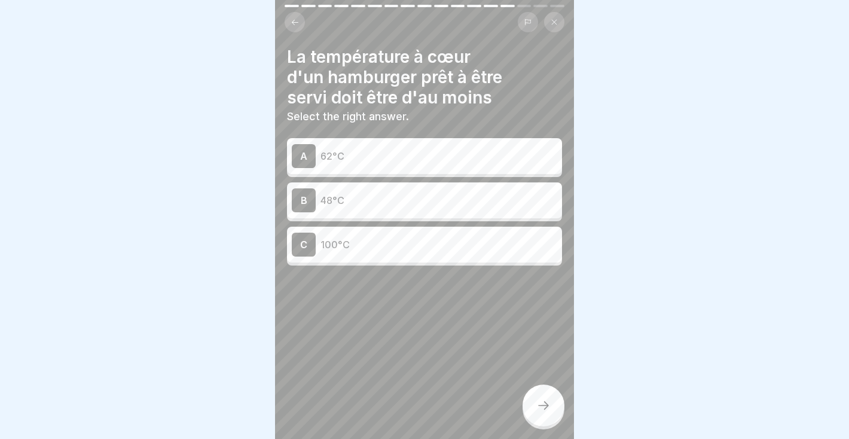
click at [421, 145] on div "A 62°C" at bounding box center [424, 156] width 265 height 24
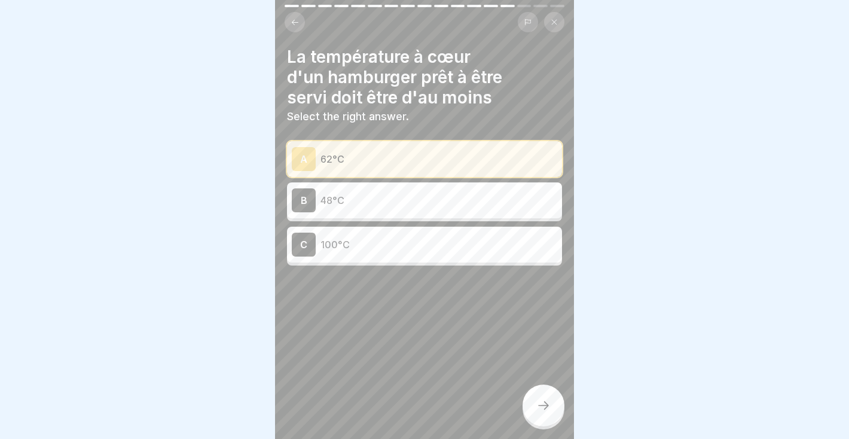
click at [549, 398] on div at bounding box center [543, 405] width 42 height 42
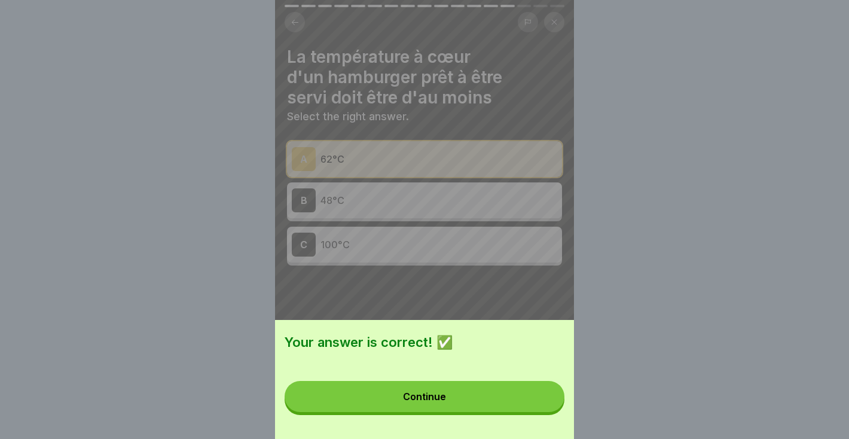
click at [527, 393] on button "Continue" at bounding box center [425, 396] width 280 height 31
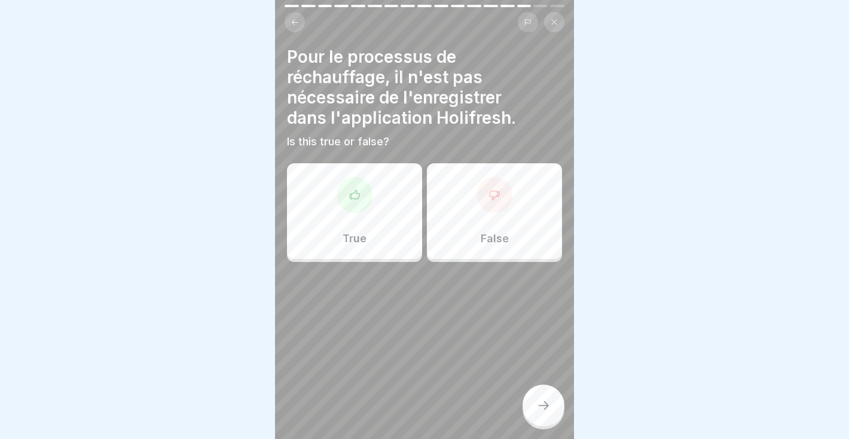
click at [527, 197] on div "False" at bounding box center [494, 211] width 135 height 96
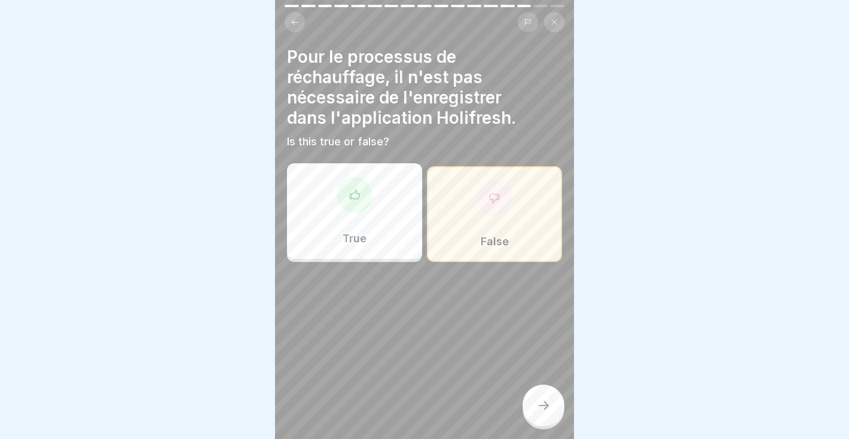
click at [554, 427] on div "Pour le processus de réchauffage, il n'est pas nécessaire de l'enregistrer dans…" at bounding box center [424, 219] width 299 height 439
click at [549, 418] on div at bounding box center [543, 405] width 42 height 42
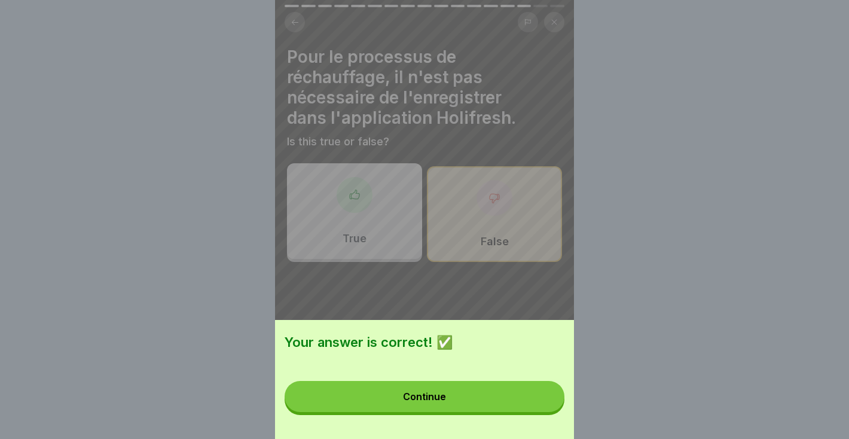
click at [531, 390] on button "Continue" at bounding box center [425, 396] width 280 height 31
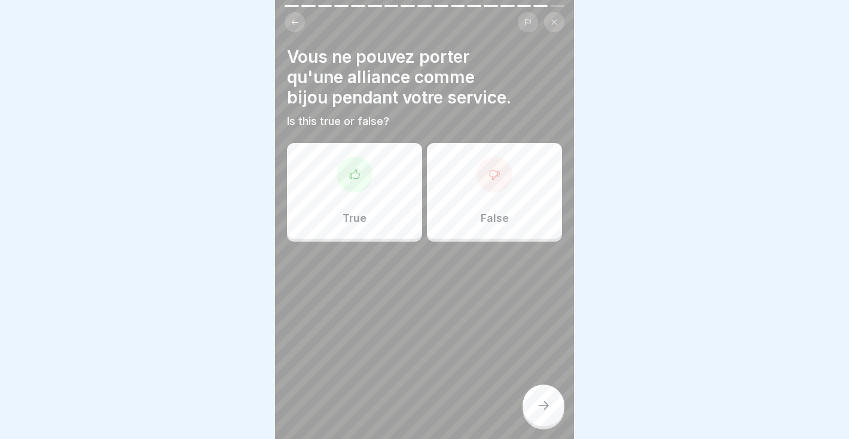
click at [368, 201] on div "True" at bounding box center [354, 191] width 135 height 96
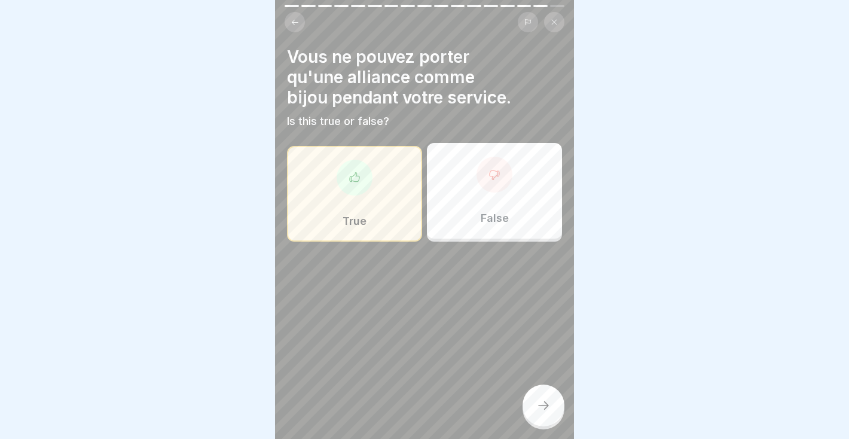
click at [549, 398] on div at bounding box center [543, 405] width 42 height 42
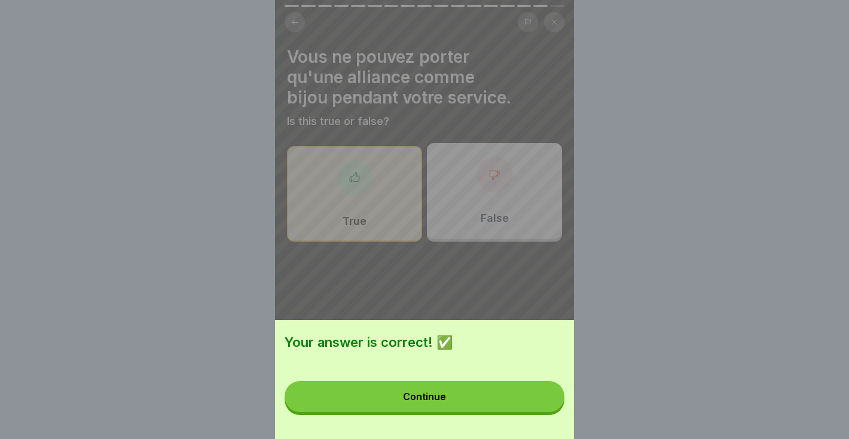
click at [542, 402] on button "Continue" at bounding box center [425, 396] width 280 height 31
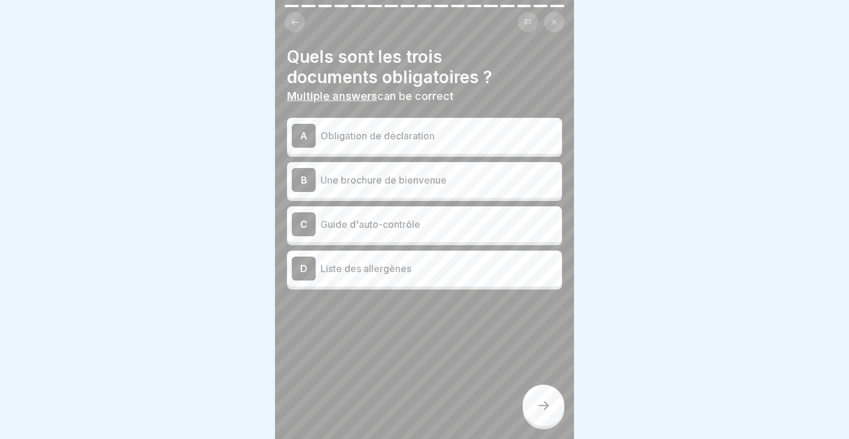
click at [435, 262] on p "Liste des allergènes" at bounding box center [438, 268] width 237 height 14
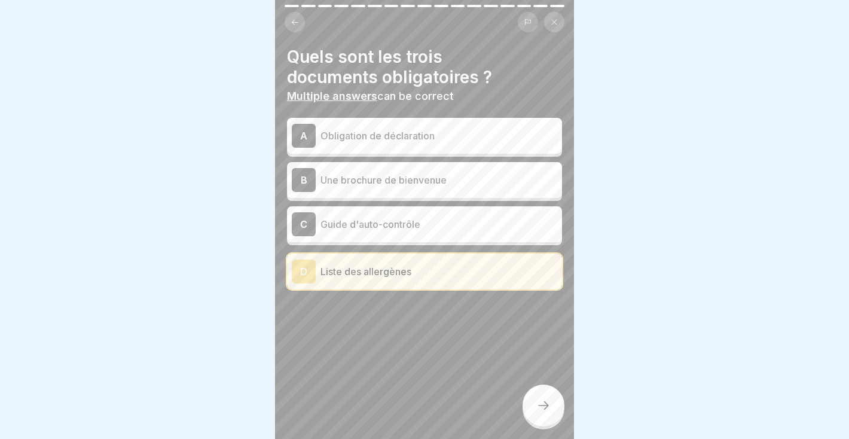
click at [446, 231] on div "C Guide d'auto-contrôle" at bounding box center [424, 224] width 265 height 24
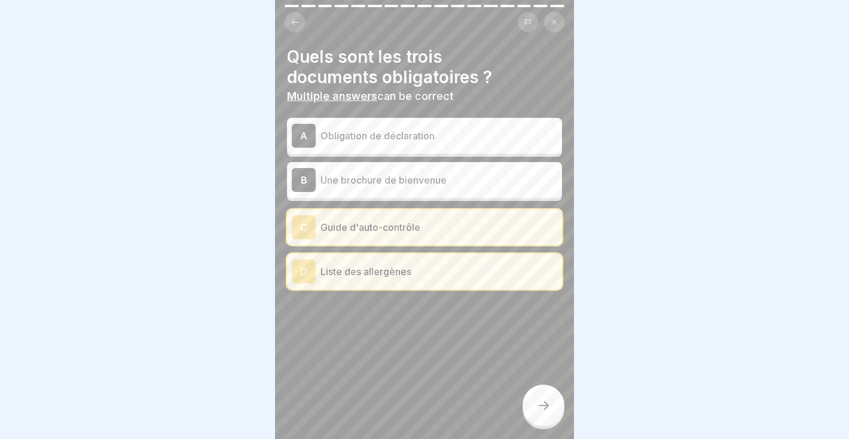
click at [439, 180] on p "Une brochure de bienvenue" at bounding box center [438, 180] width 237 height 14
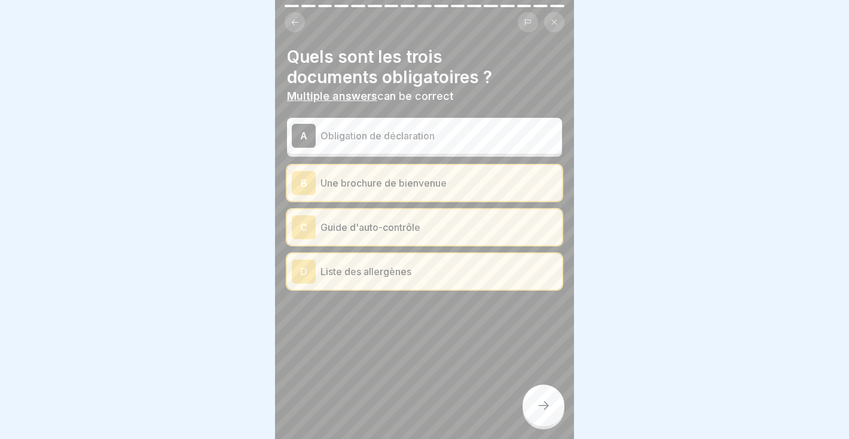
click at [532, 395] on div at bounding box center [543, 405] width 42 height 42
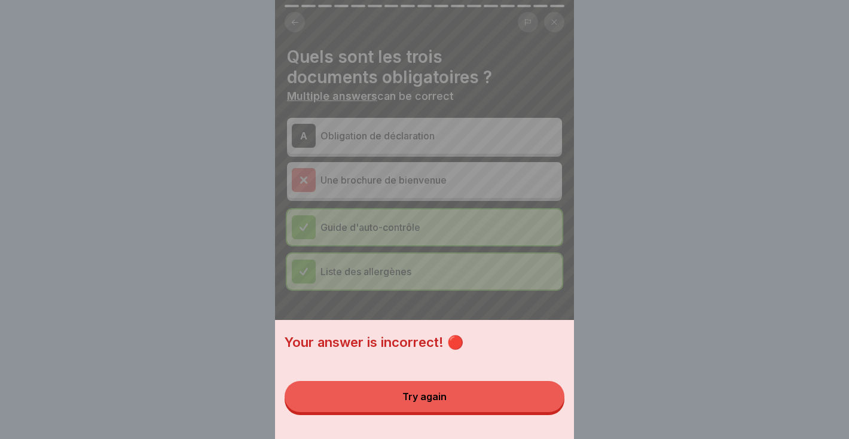
click at [464, 151] on div "Your answer is incorrect! 🔴 Try again" at bounding box center [424, 219] width 299 height 439
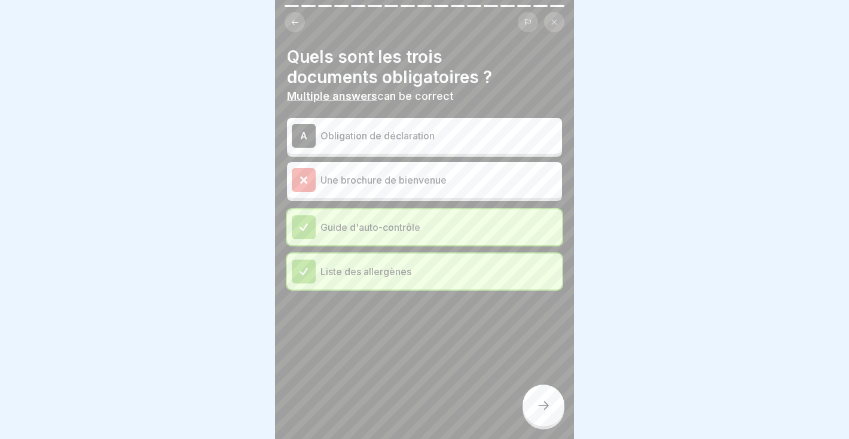
click at [446, 129] on p "Obligation de déclaration" at bounding box center [438, 136] width 237 height 14
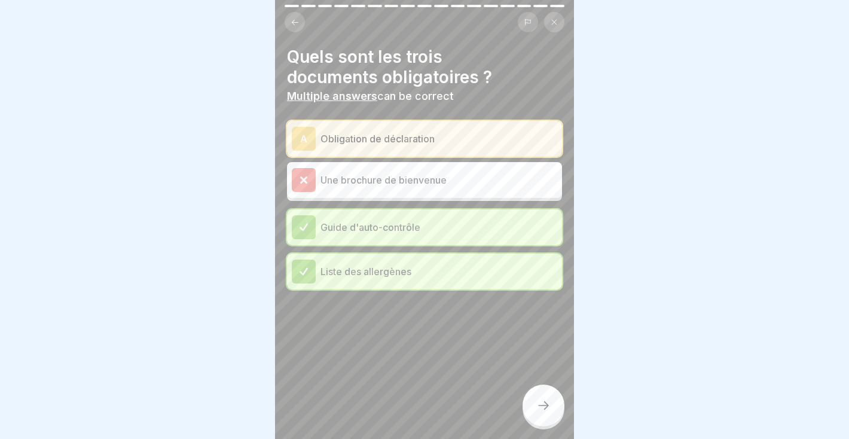
click at [555, 393] on div at bounding box center [543, 405] width 42 height 42
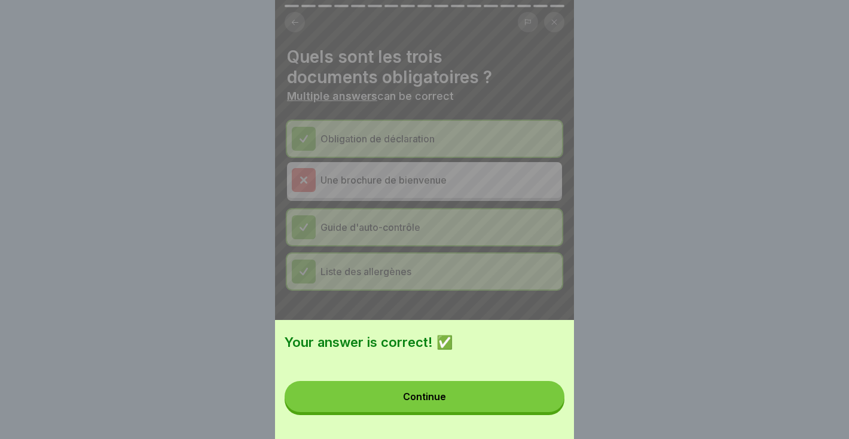
click at [508, 406] on button "Continue" at bounding box center [425, 396] width 280 height 31
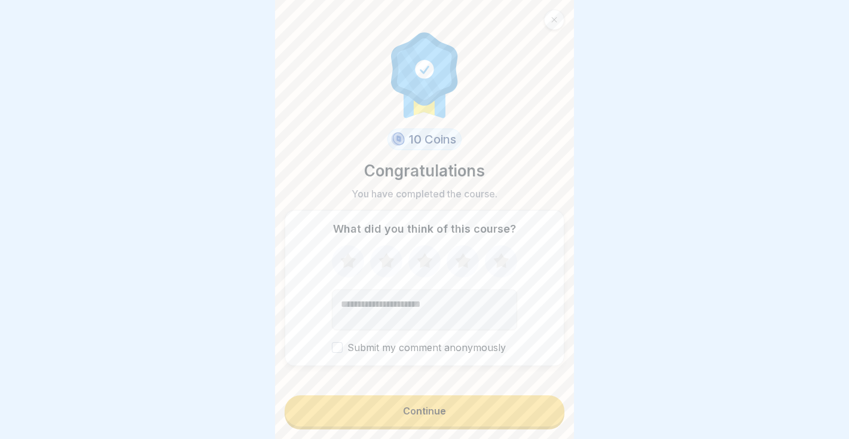
click at [484, 414] on button "Continue" at bounding box center [425, 410] width 280 height 31
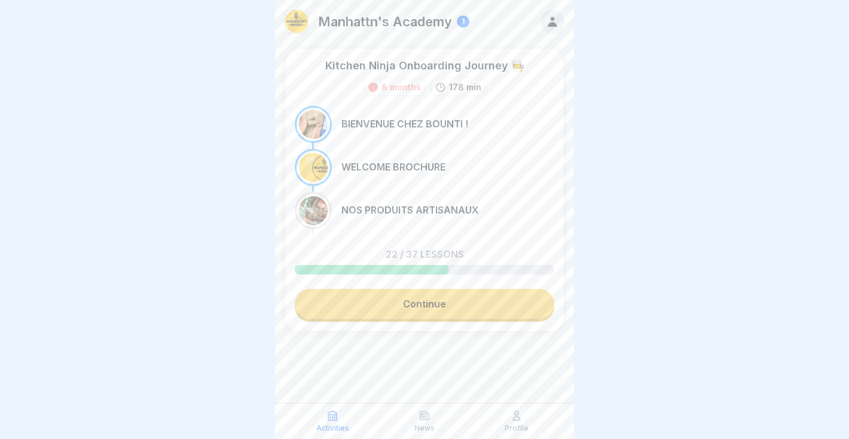
click at [438, 306] on link "Continue" at bounding box center [424, 304] width 259 height 30
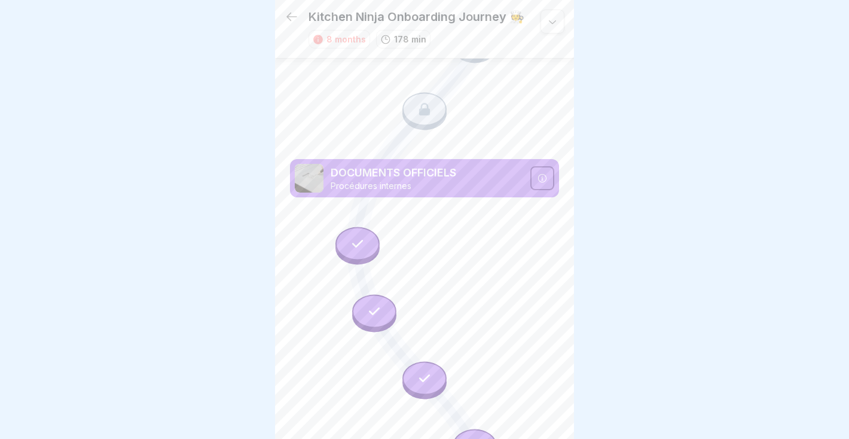
scroll to position [2379, 0]
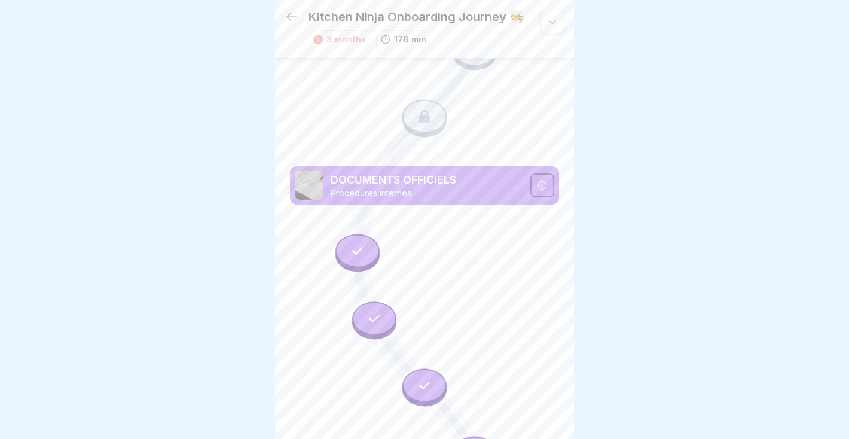
click at [363, 255] on icon at bounding box center [358, 251] width 16 height 16
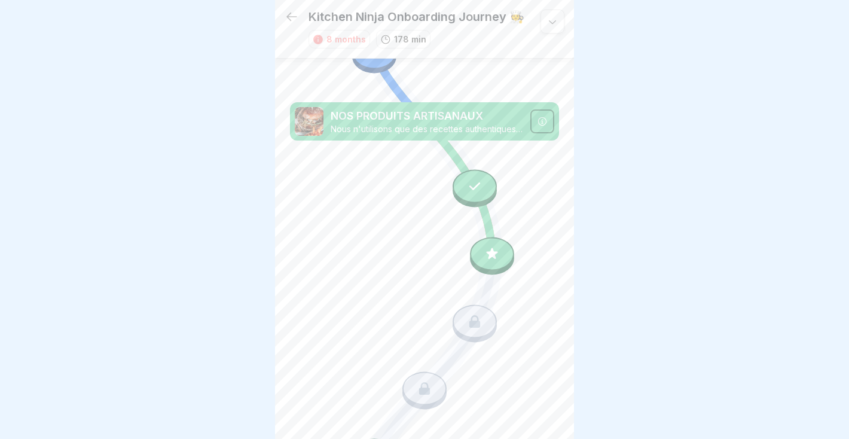
scroll to position [1023, 0]
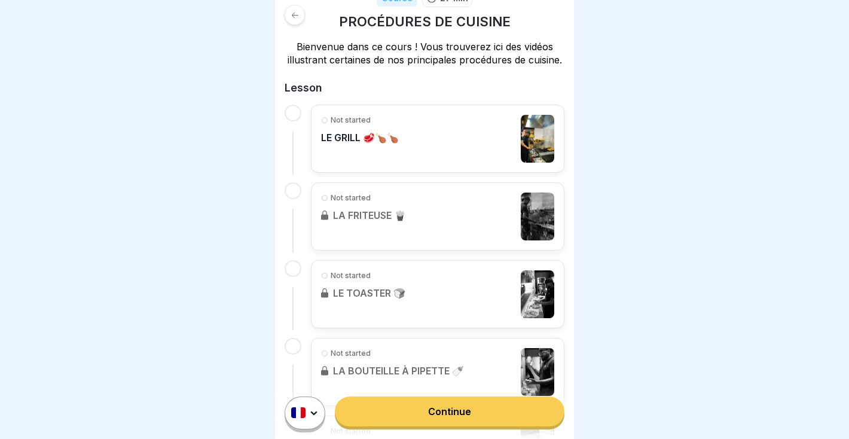
scroll to position [187, 0]
click at [421, 150] on div "Not started LE GRILL 🥩🍗🍗" at bounding box center [437, 139] width 233 height 48
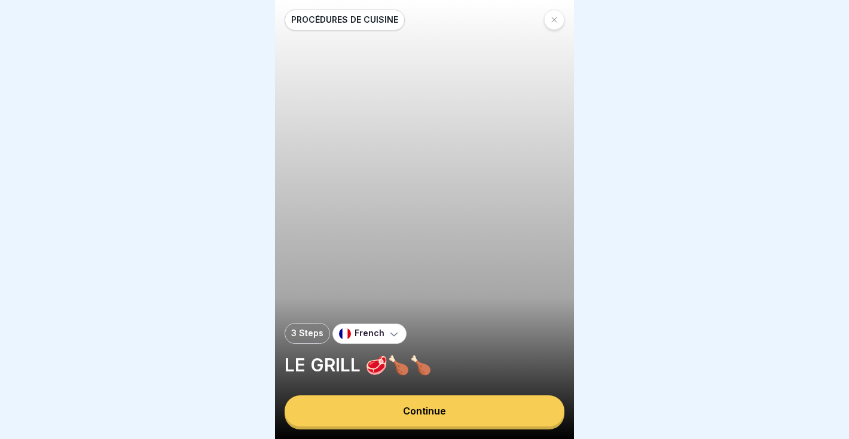
click at [422, 409] on div "Continue" at bounding box center [424, 410] width 43 height 11
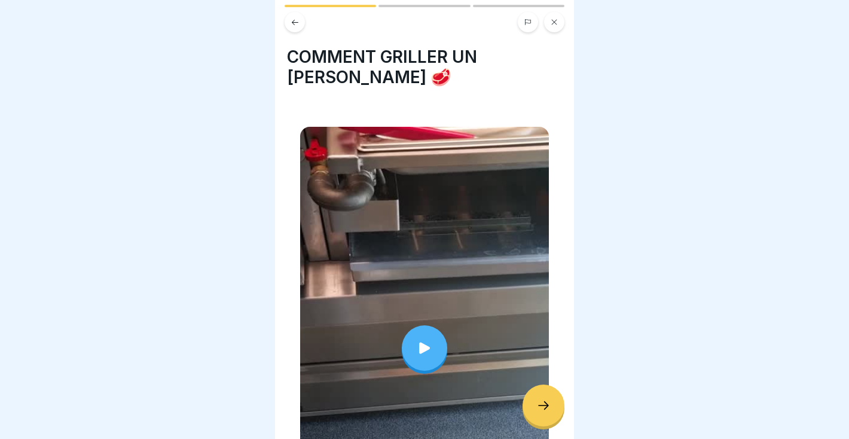
click at [440, 330] on div at bounding box center [424, 347] width 45 height 45
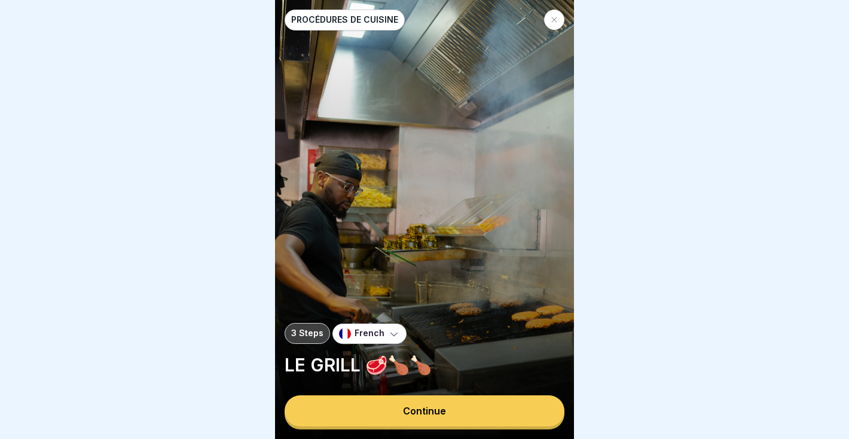
click at [366, 409] on button "Continue" at bounding box center [425, 410] width 280 height 31
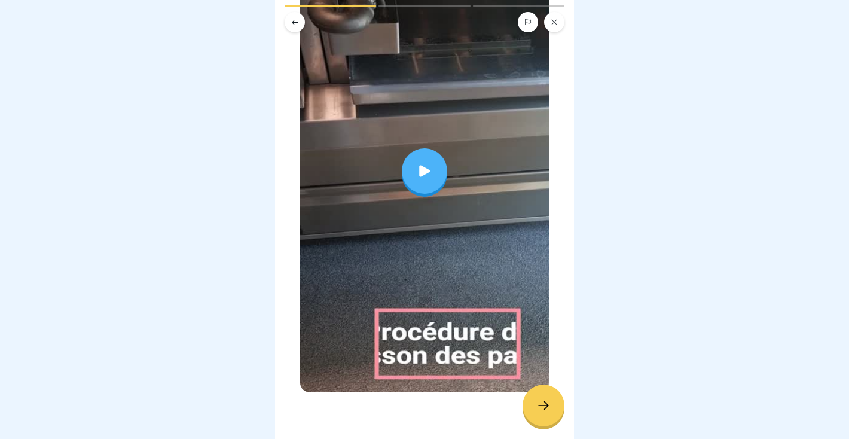
scroll to position [201, 0]
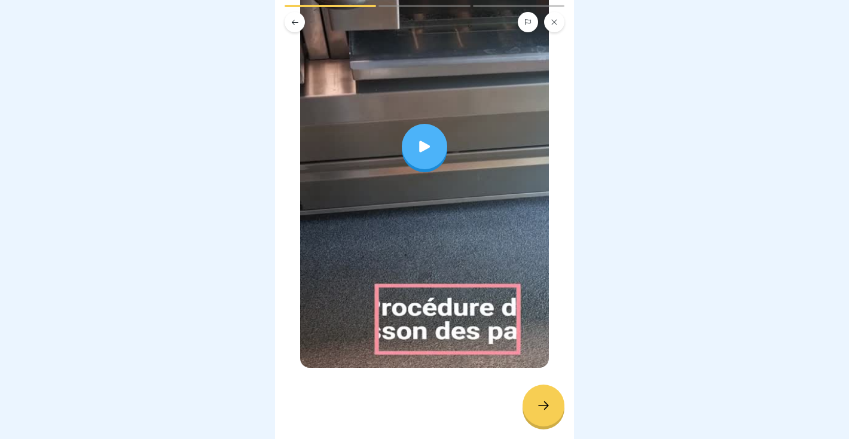
click at [447, 181] on div at bounding box center [424, 146] width 249 height 442
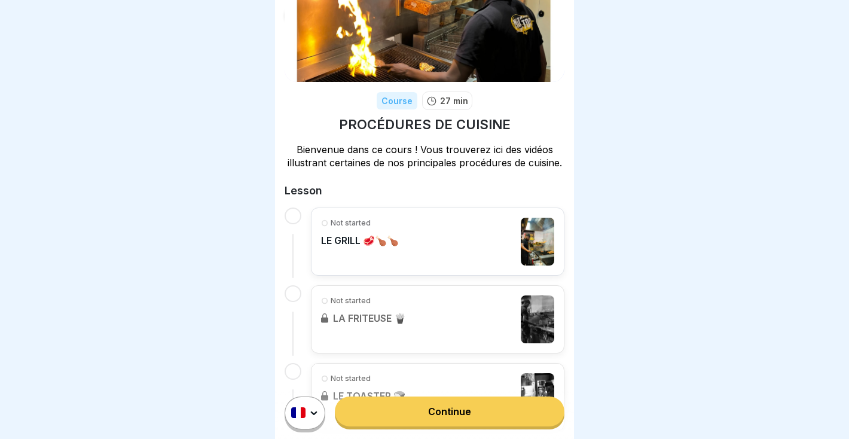
scroll to position [57, 0]
